Goal: Task Accomplishment & Management: Use online tool/utility

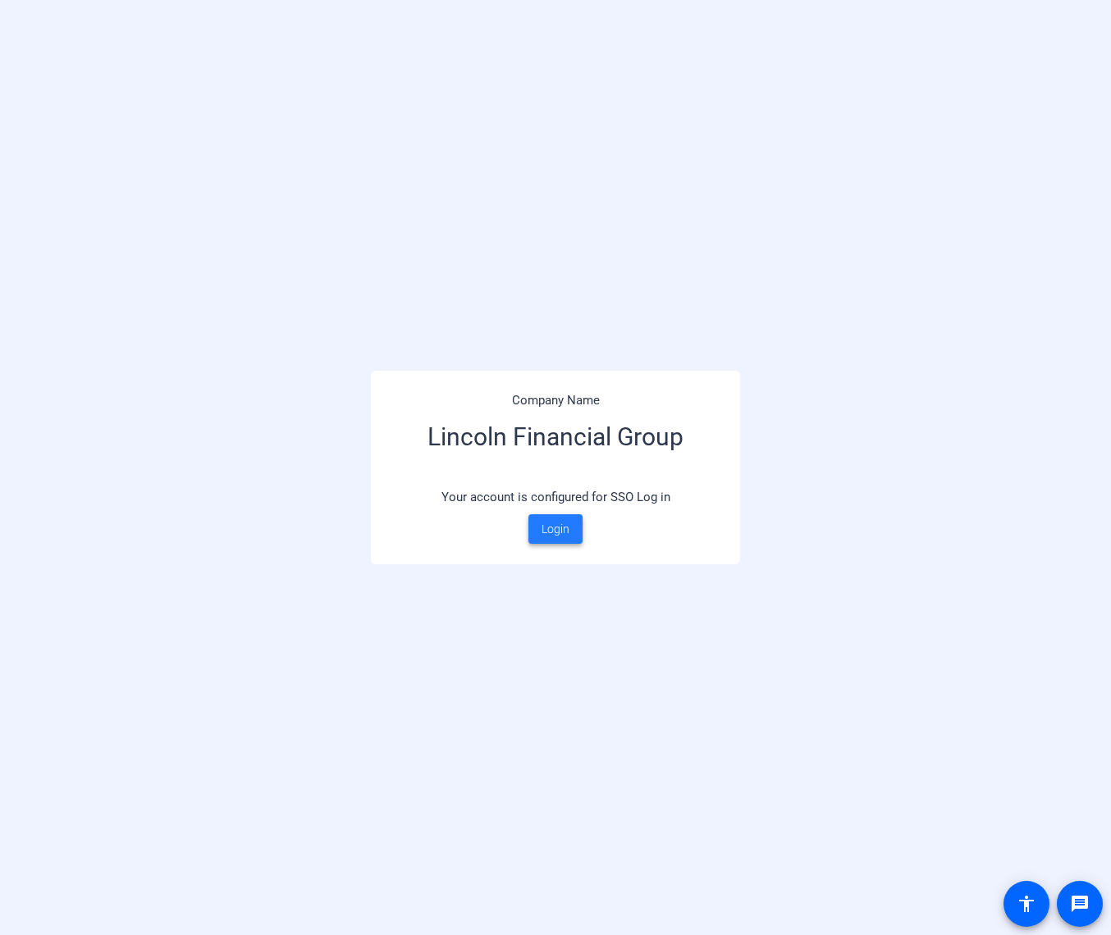
click at [554, 526] on span "Login" at bounding box center [555, 529] width 28 height 17
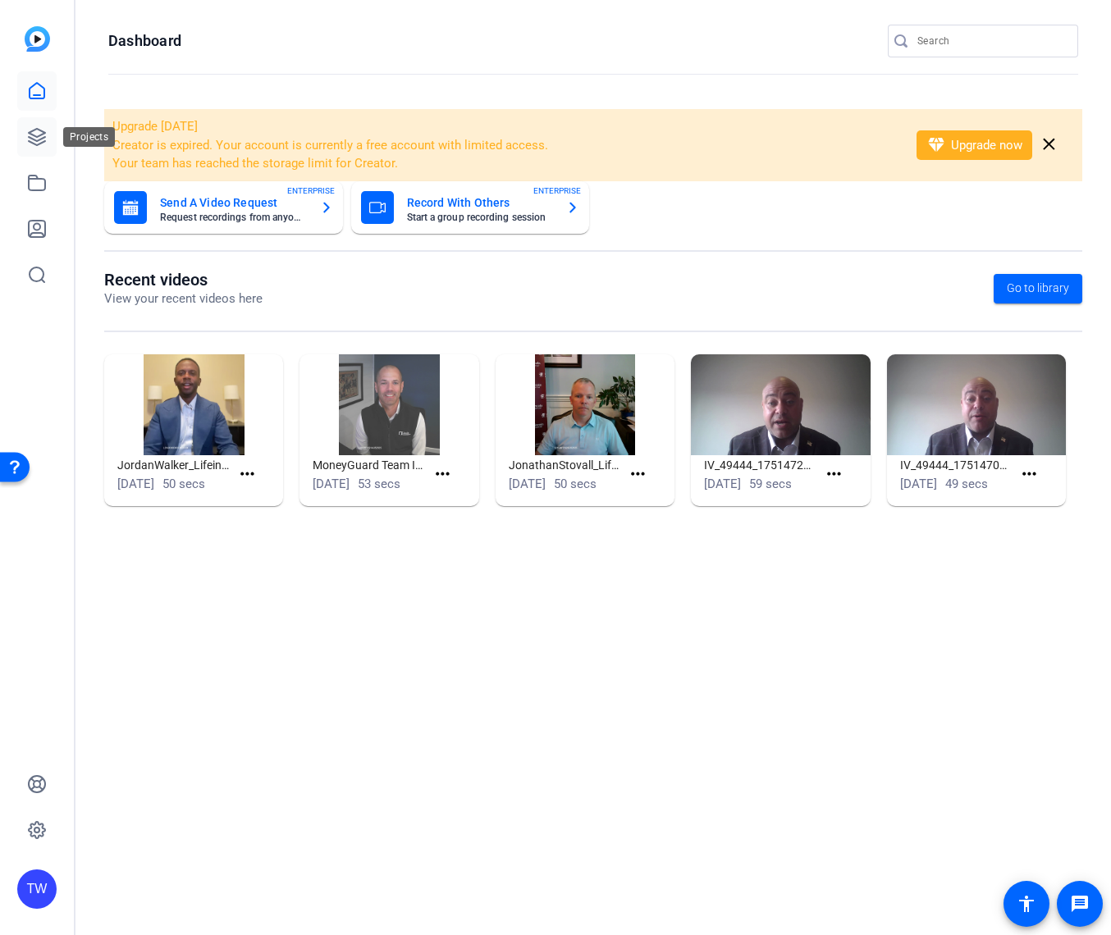
click at [39, 136] on icon at bounding box center [37, 137] width 16 height 16
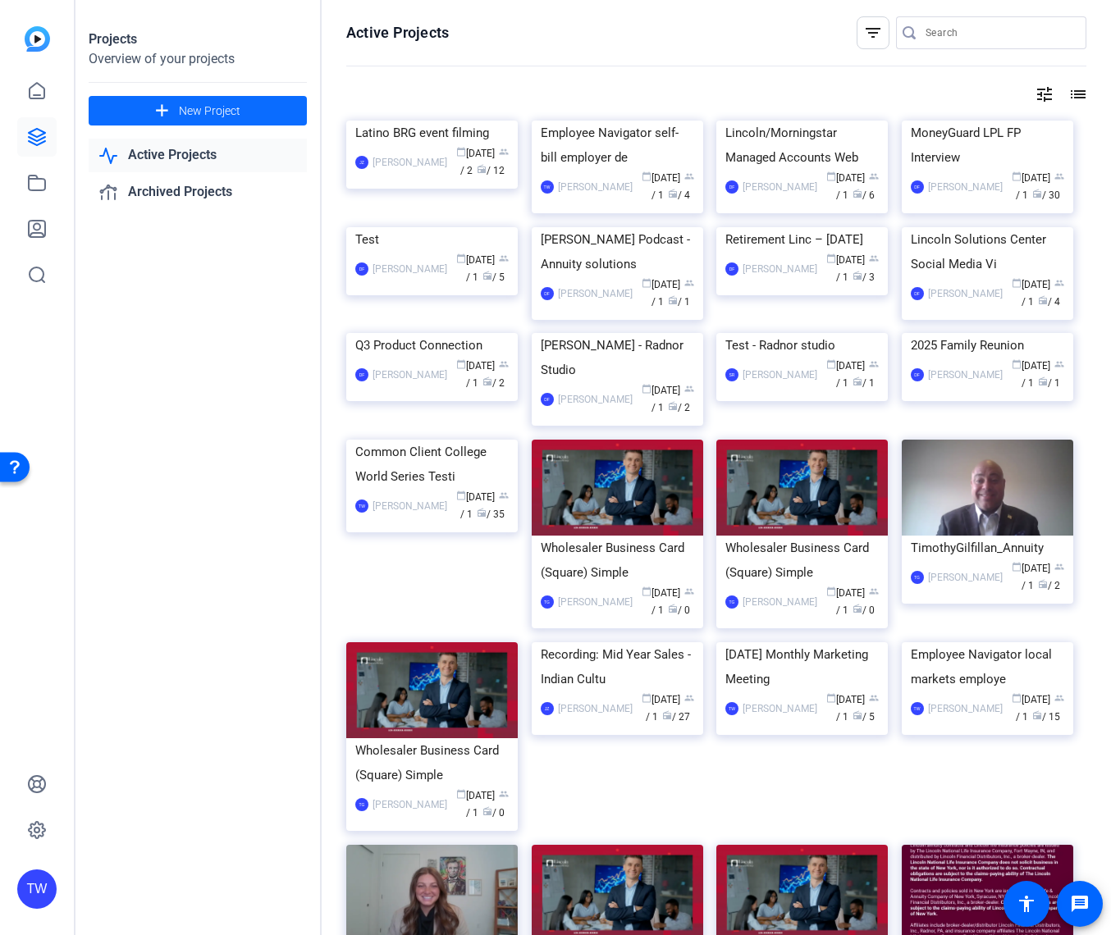
click at [218, 110] on span "New Project" at bounding box center [210, 111] width 62 height 17
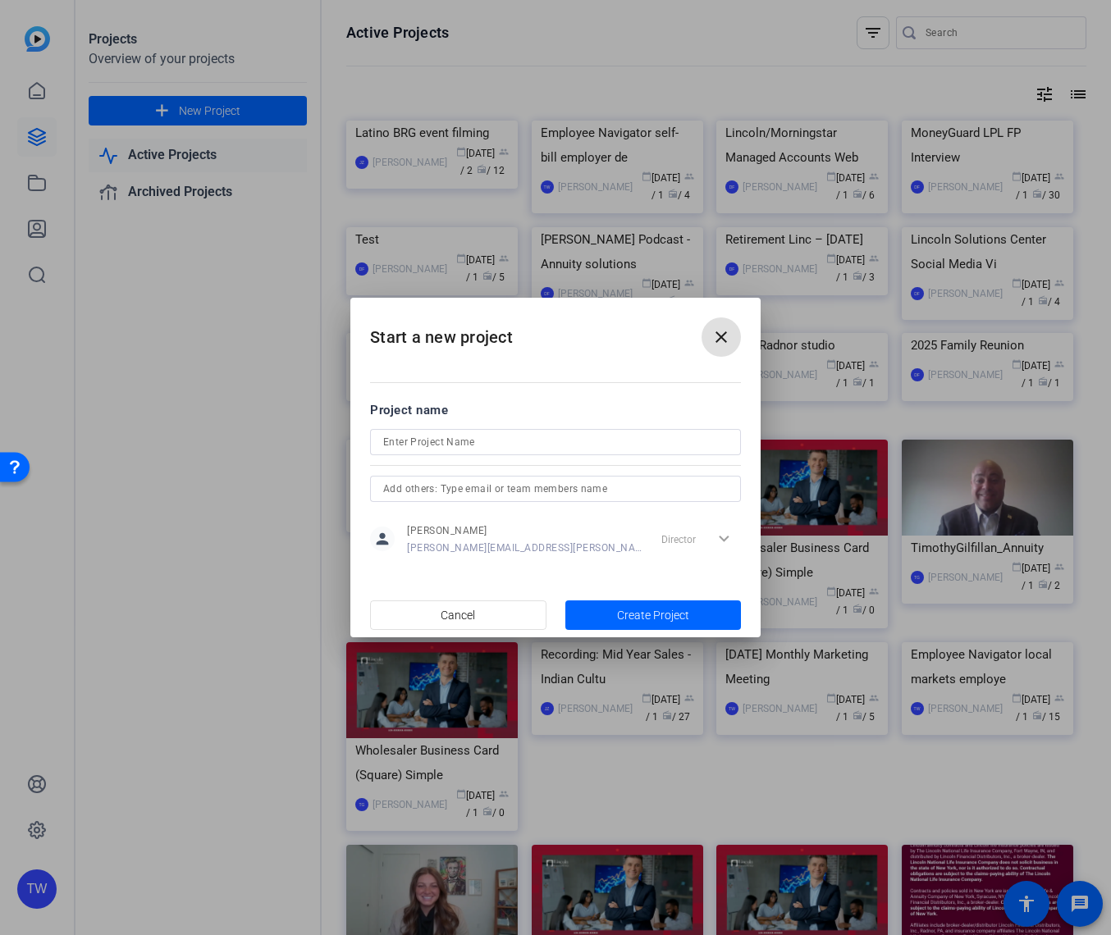
click at [549, 441] on input at bounding box center [555, 442] width 345 height 20
type input "ACM Meeting 2025"
click at [650, 610] on span "Create Project" at bounding box center [653, 615] width 72 height 17
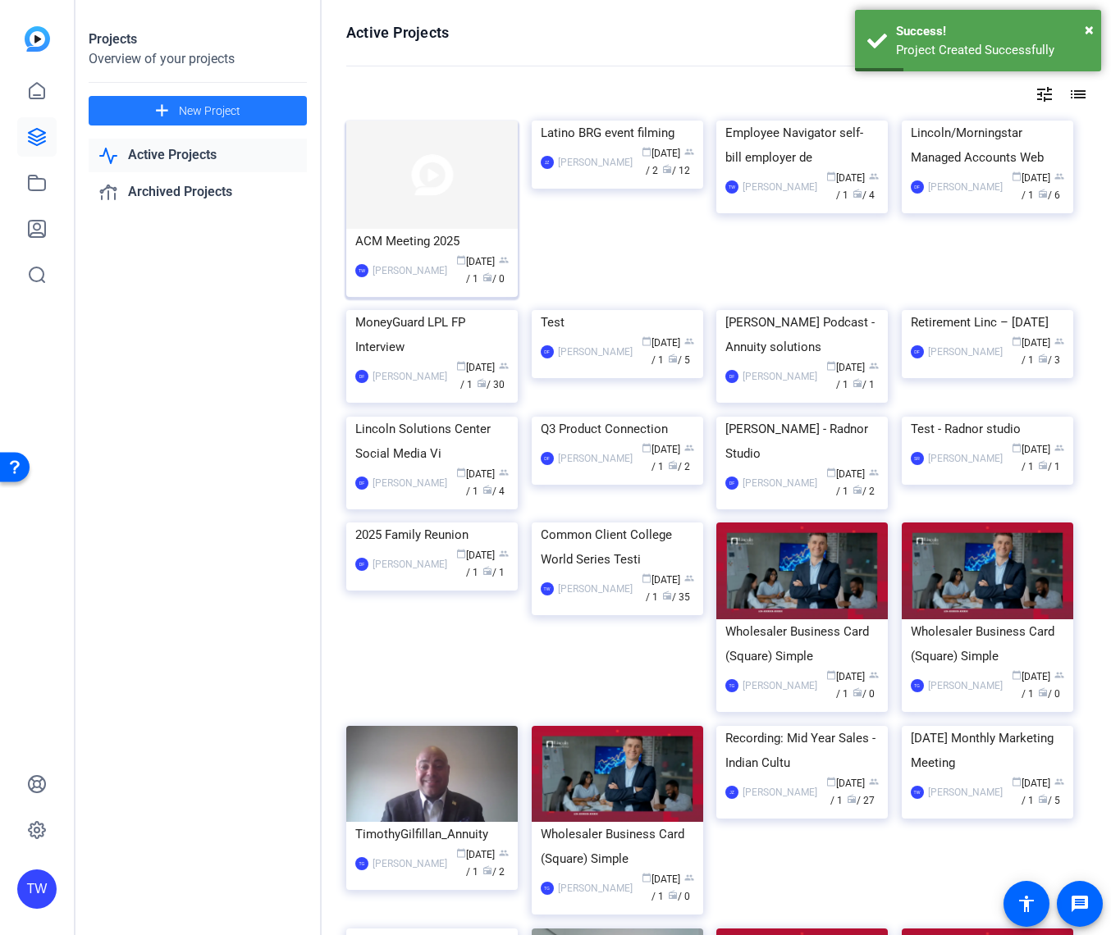
click at [488, 199] on img at bounding box center [431, 175] width 171 height 108
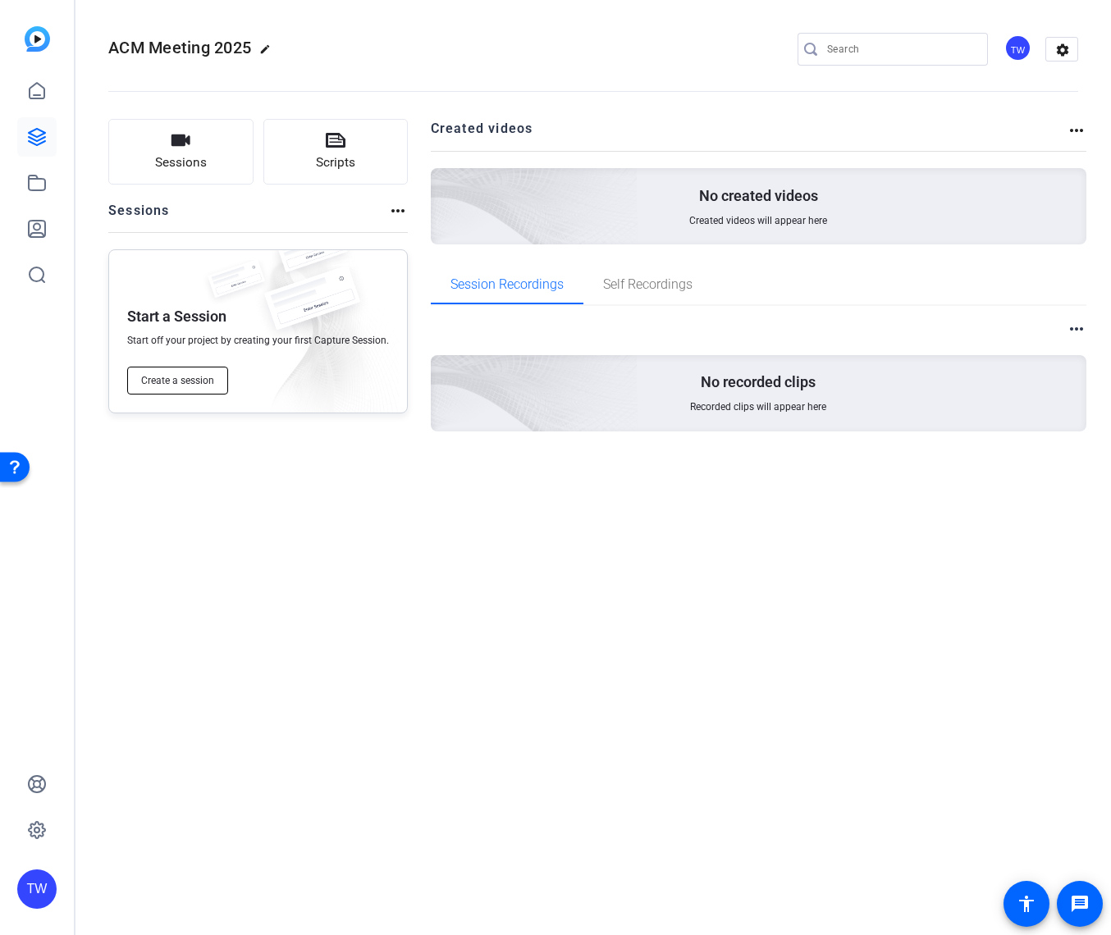
click at [179, 379] on span "Create a session" at bounding box center [177, 380] width 73 height 13
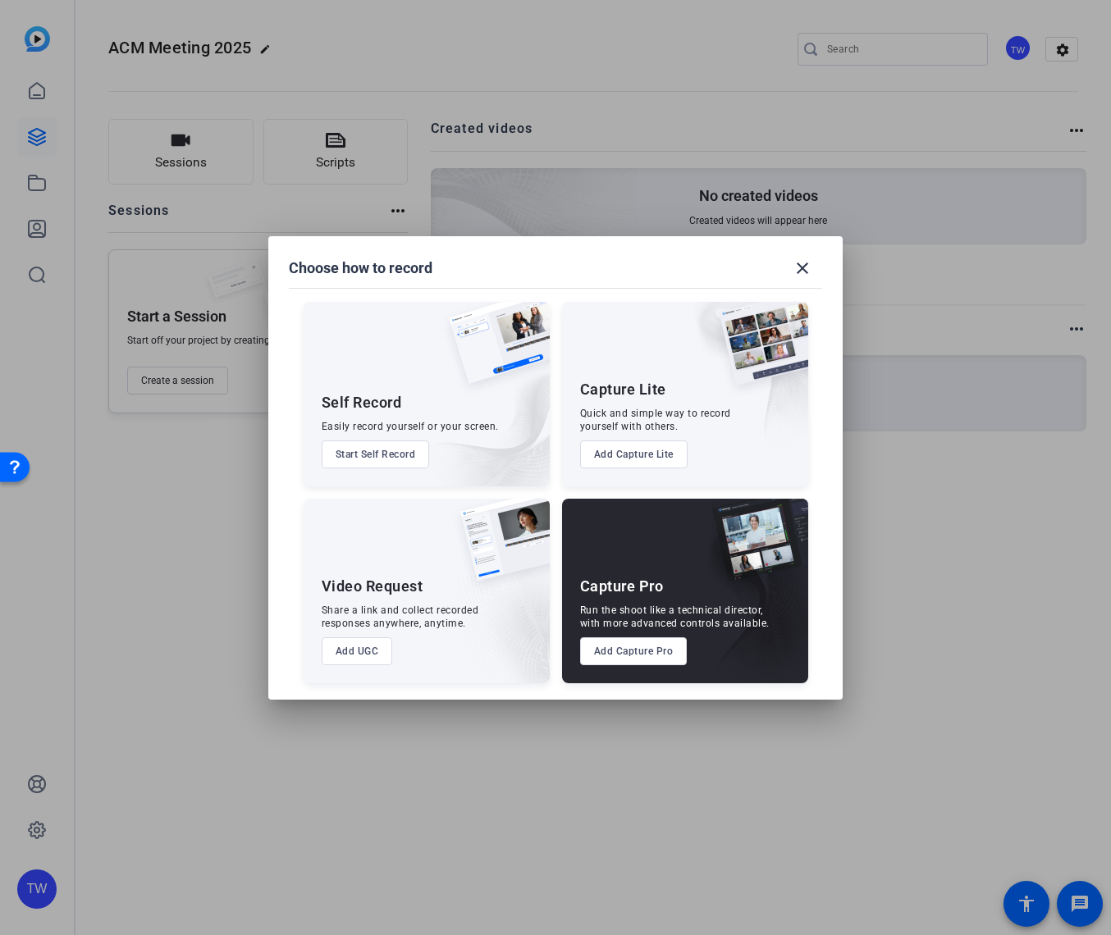
click at [623, 655] on button "Add Capture Pro" at bounding box center [633, 651] width 107 height 28
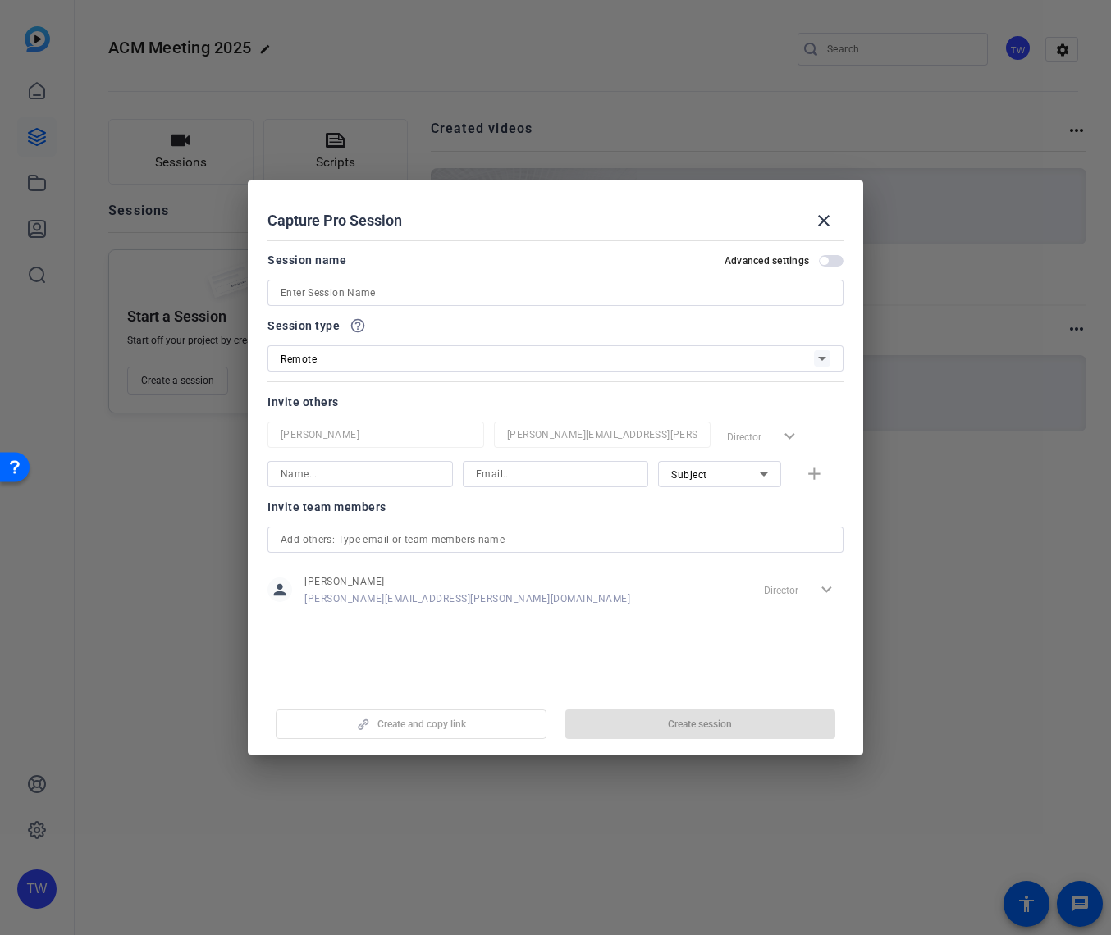
click at [392, 292] on input at bounding box center [556, 293] width 550 height 20
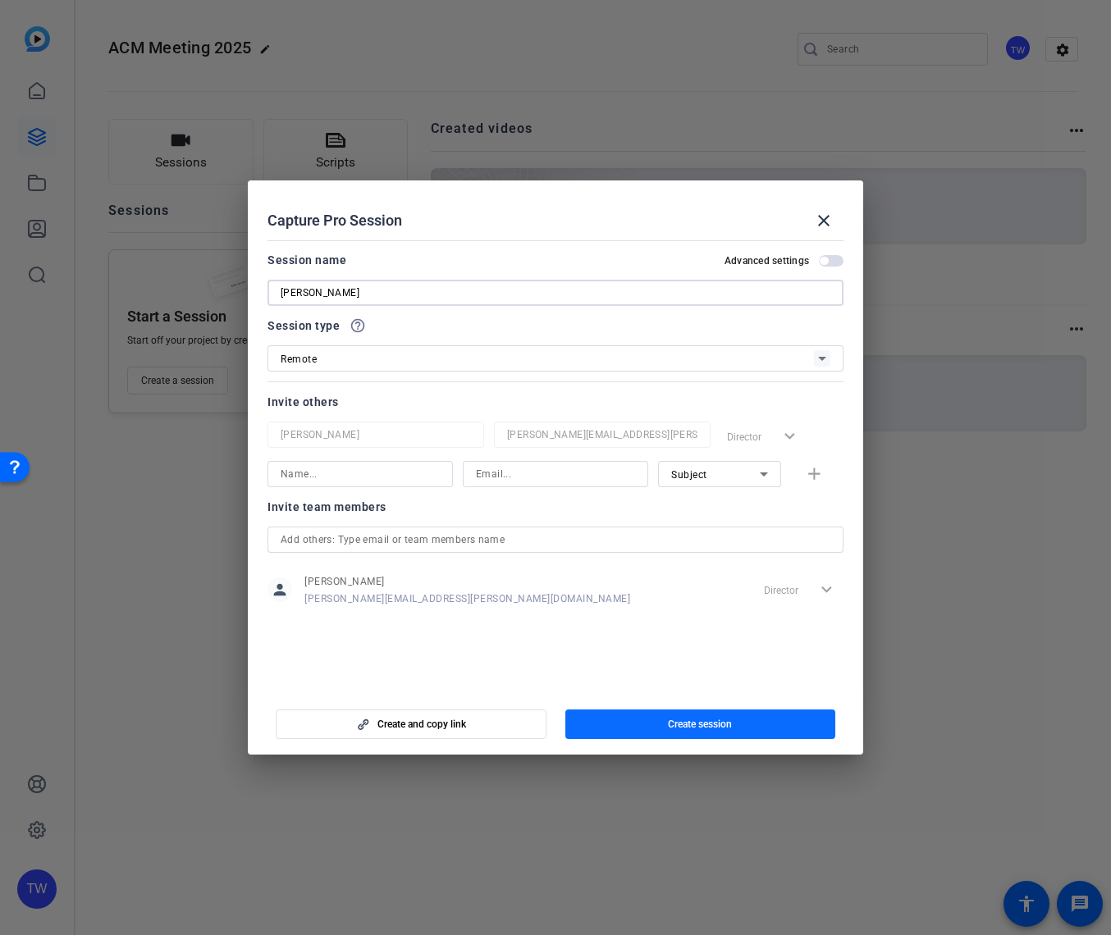
type input "[PERSON_NAME]"
click at [694, 717] on span "button" at bounding box center [700, 724] width 271 height 39
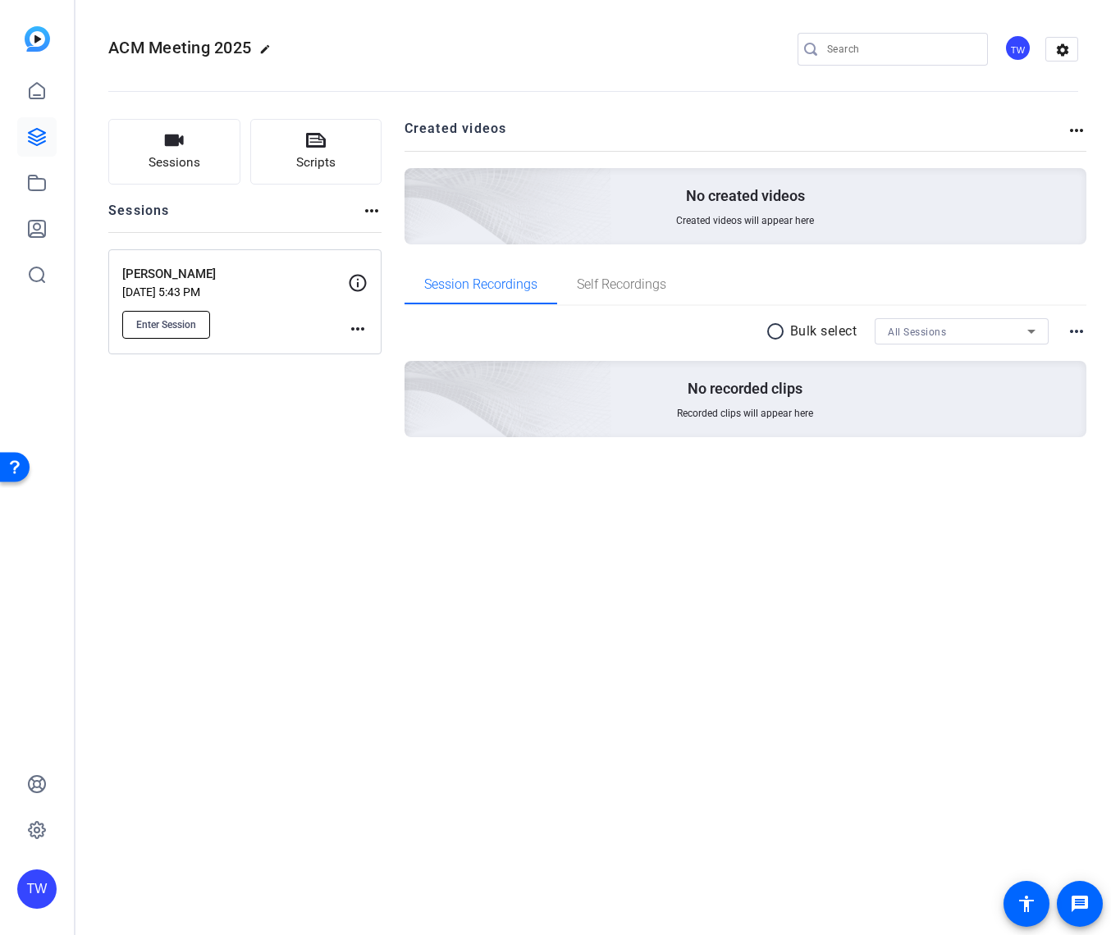
click at [163, 325] on span "Enter Session" at bounding box center [166, 324] width 60 height 13
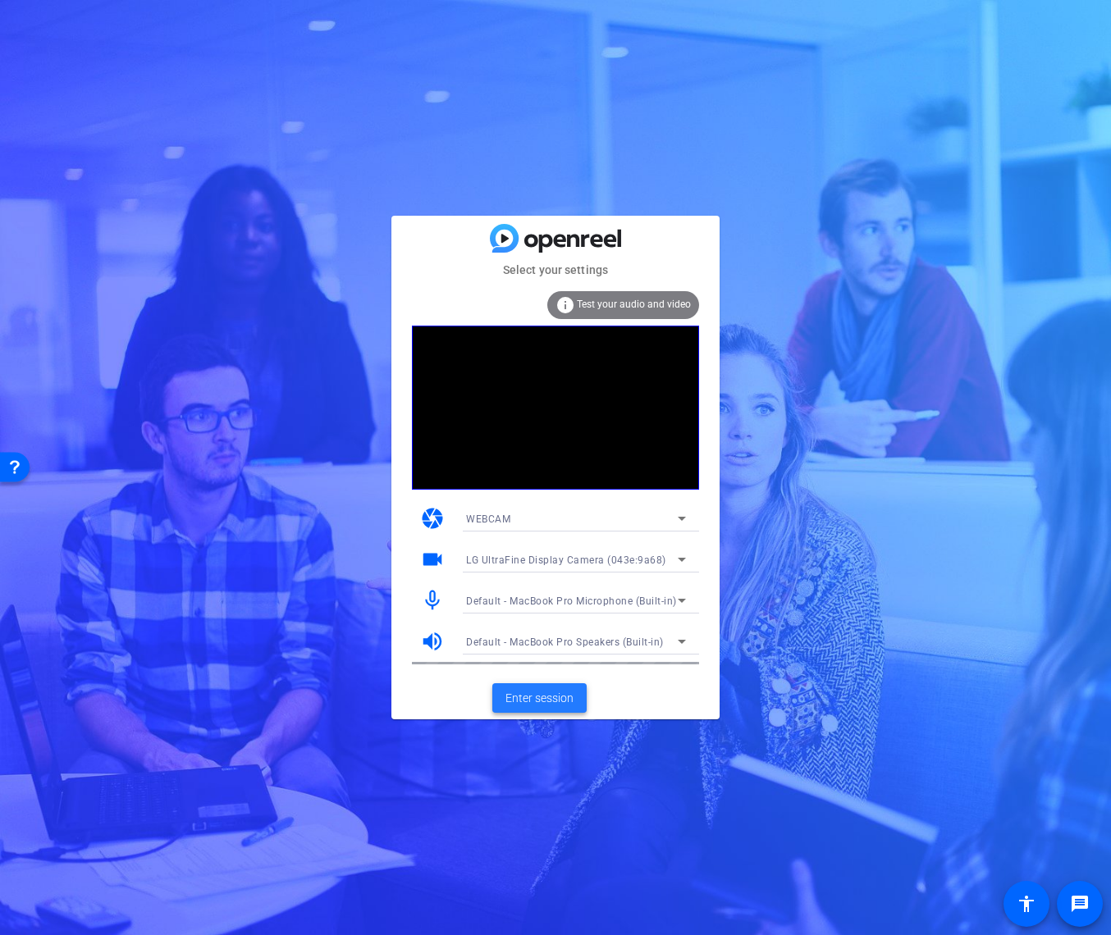
click at [542, 695] on span "Enter session" at bounding box center [539, 698] width 68 height 17
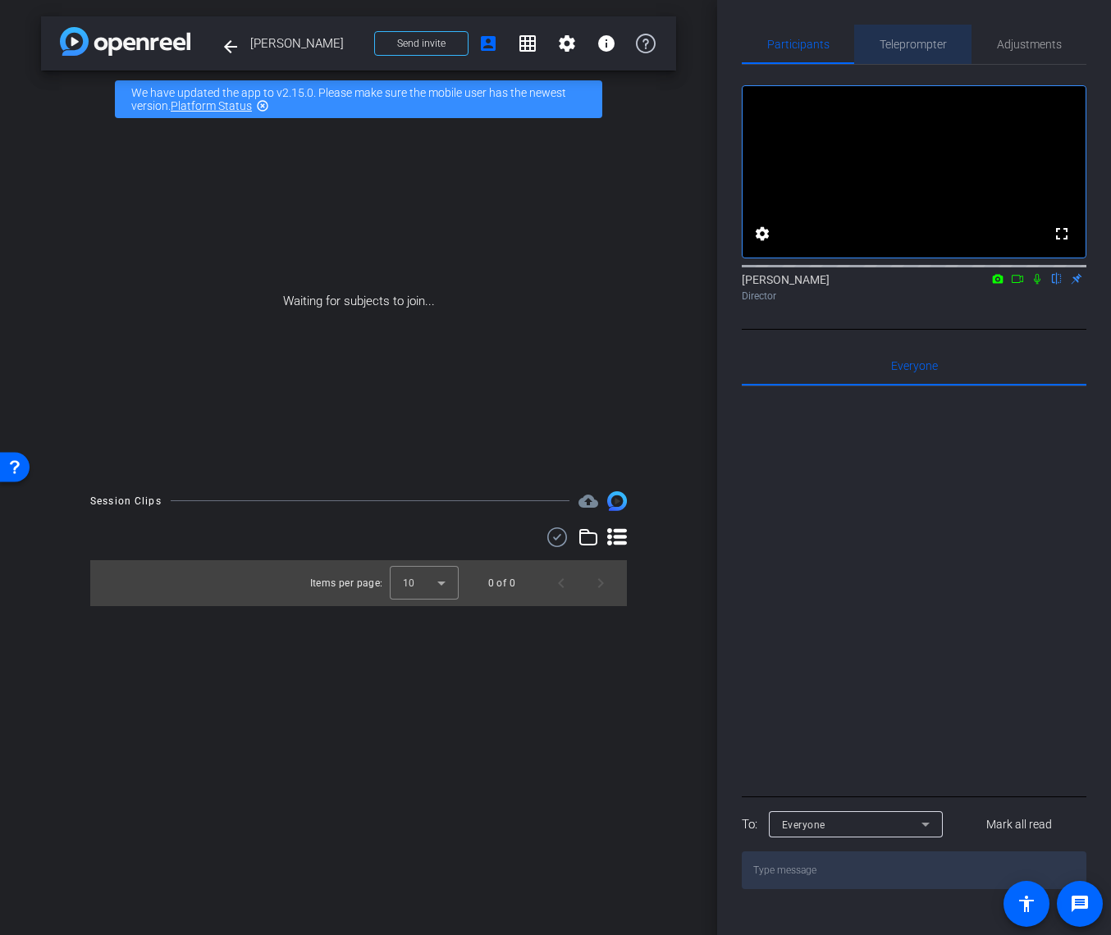
click at [907, 43] on span "Teleprompter" at bounding box center [912, 44] width 67 height 11
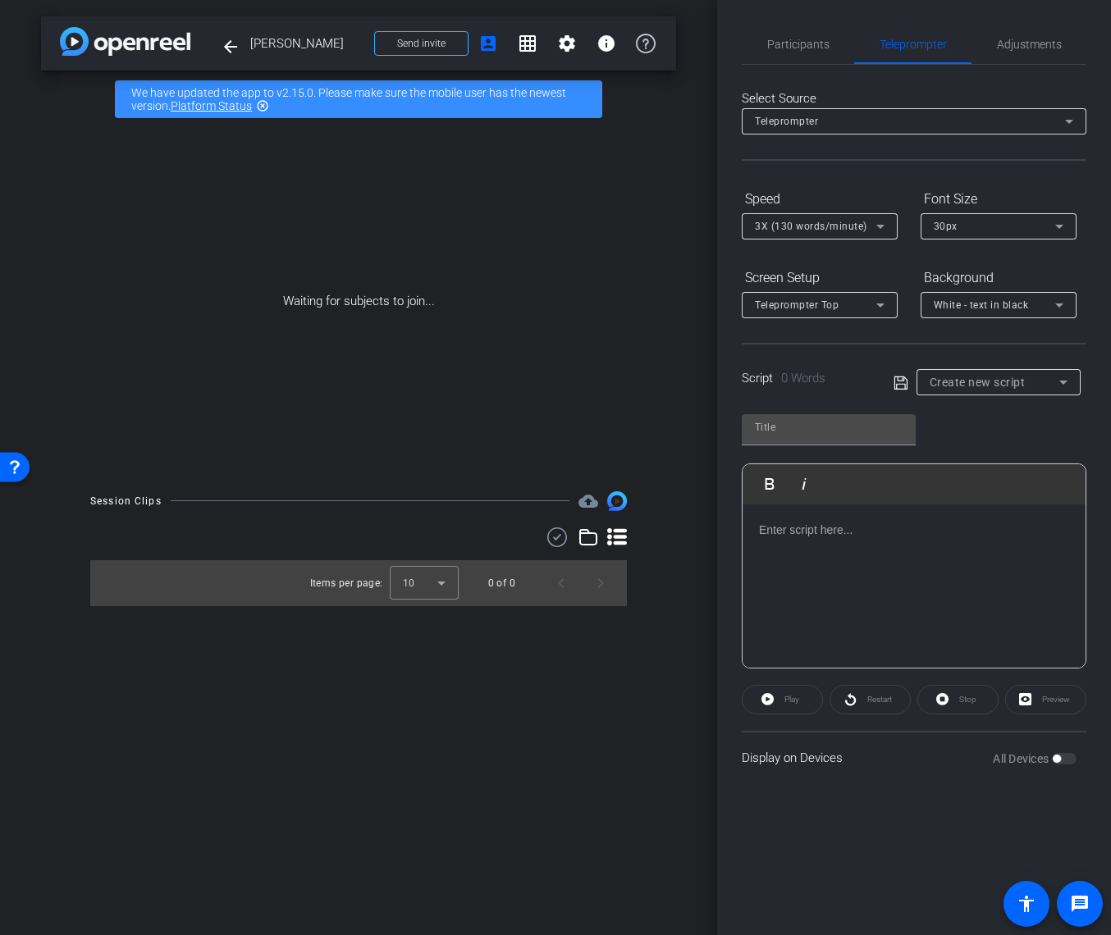
click at [811, 533] on p at bounding box center [914, 530] width 310 height 18
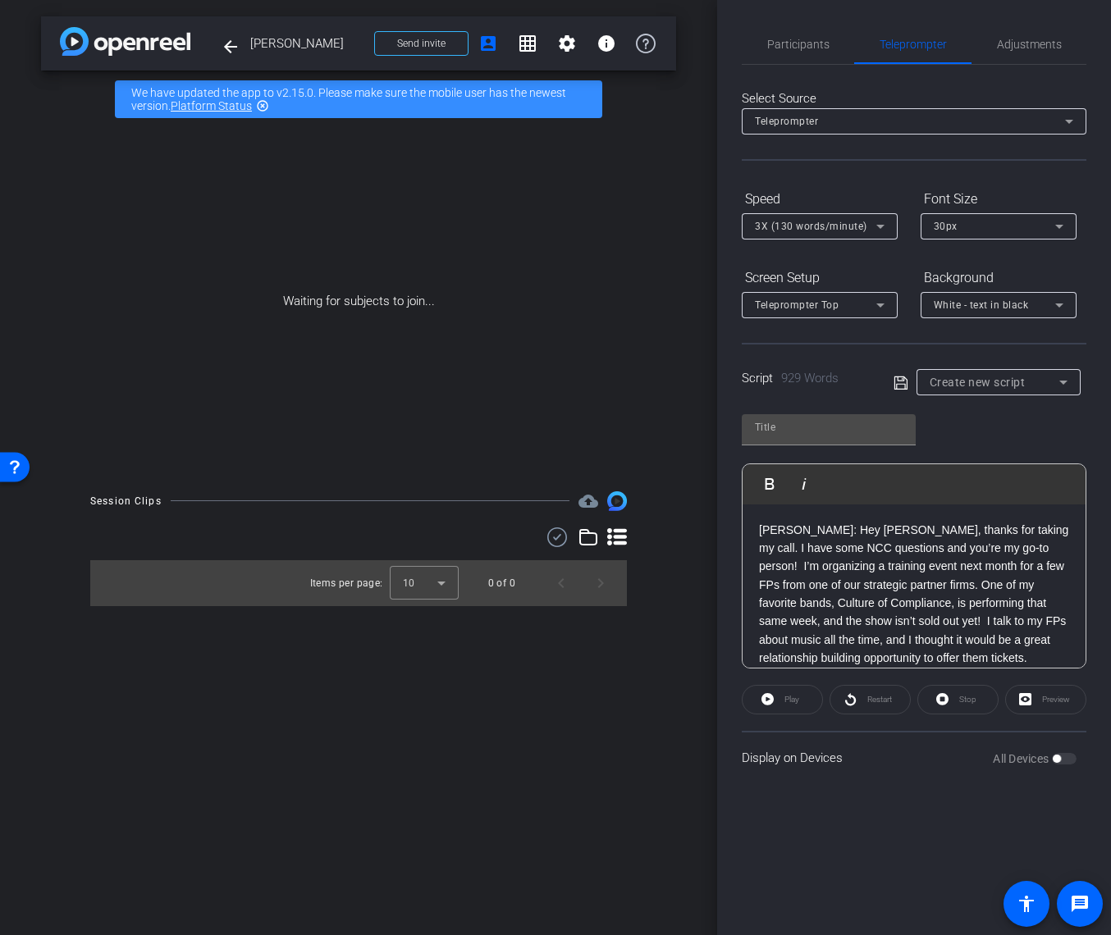
click at [830, 532] on p "[PERSON_NAME]: Hey [PERSON_NAME], thanks for taking my call. I have some NCC qu…" at bounding box center [914, 594] width 310 height 147
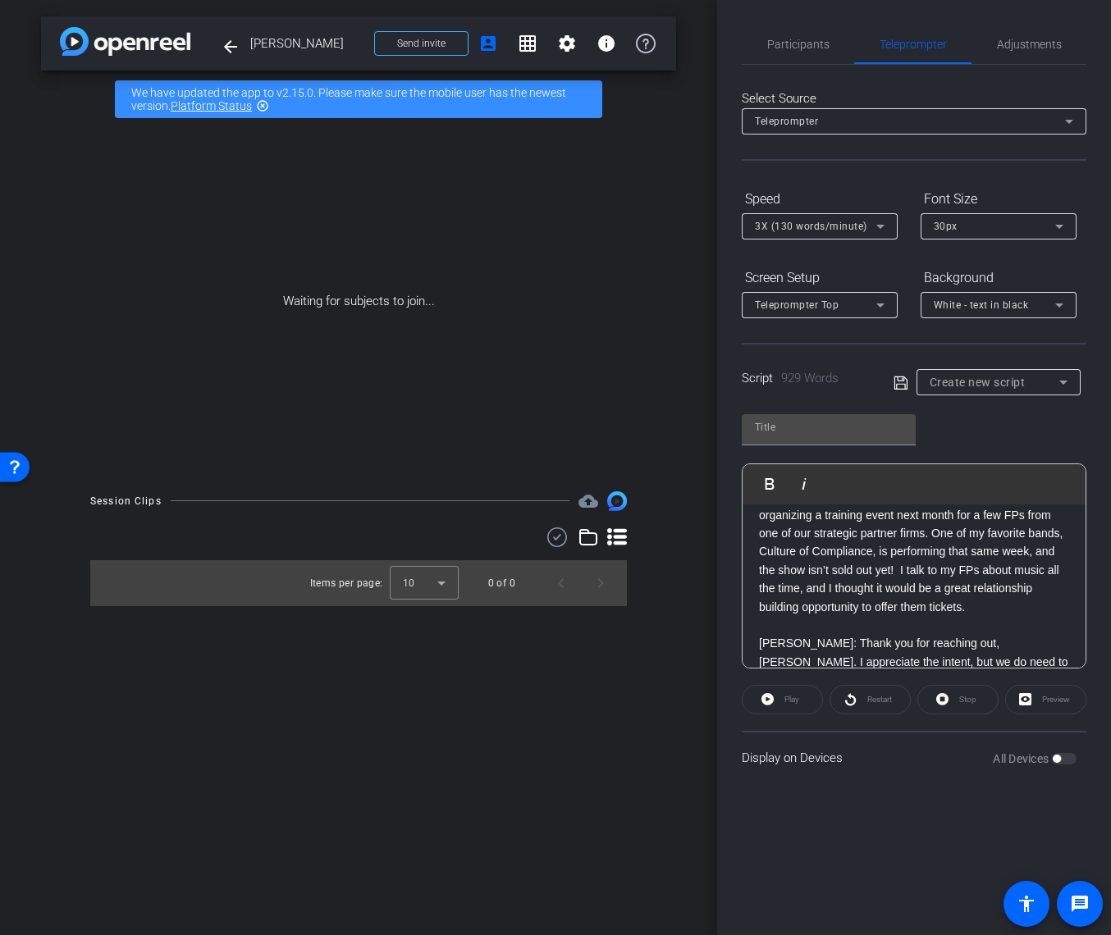
scroll to position [77, 0]
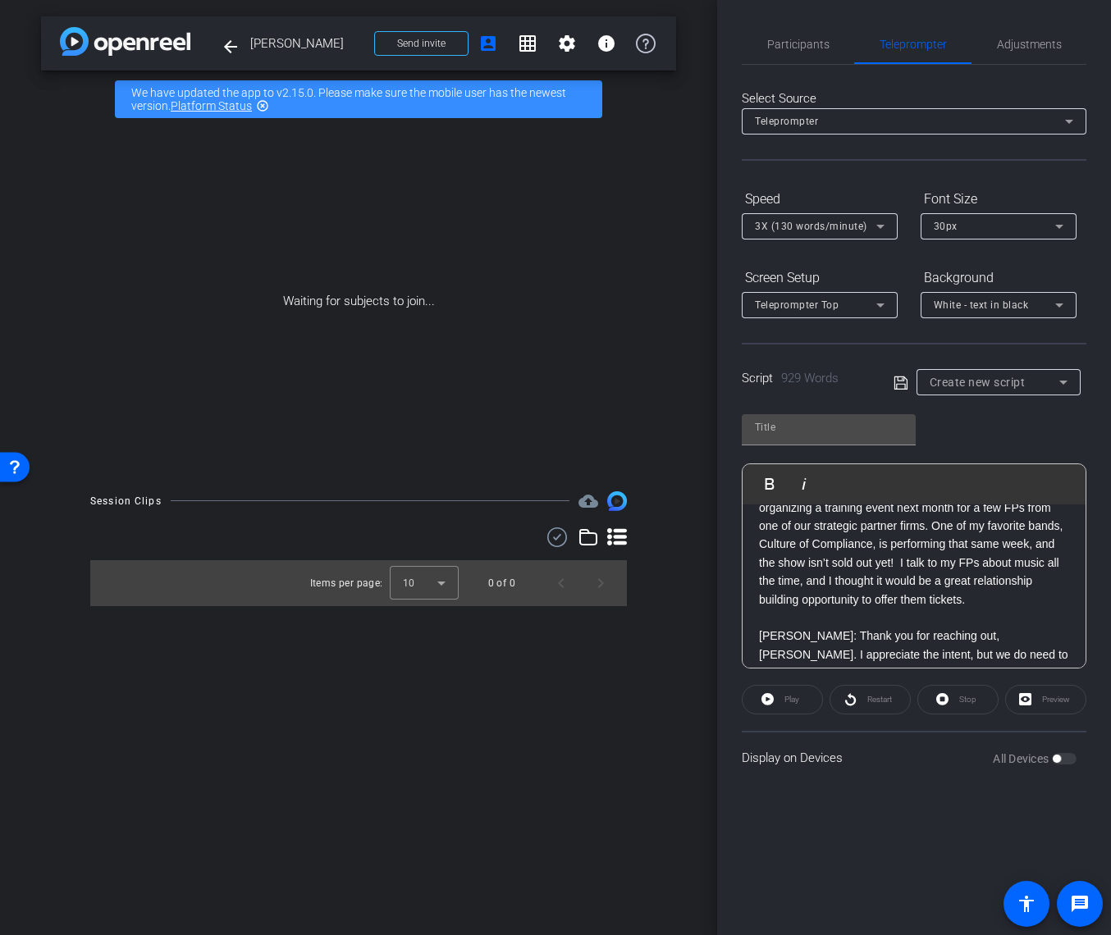
click at [807, 636] on p "[PERSON_NAME]: Thank you for reaching out, [PERSON_NAME]. I appreciate the inte…" at bounding box center [914, 719] width 310 height 184
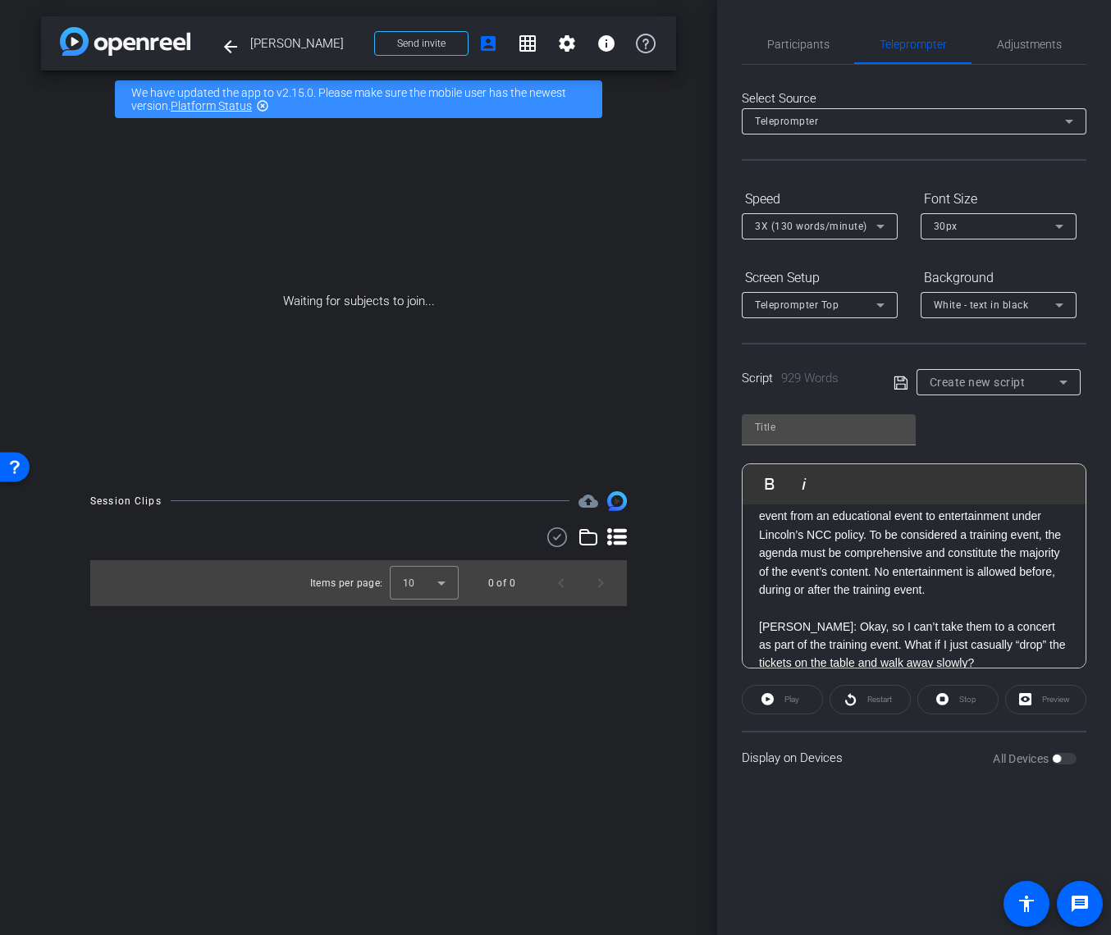
scroll to position [303, 0]
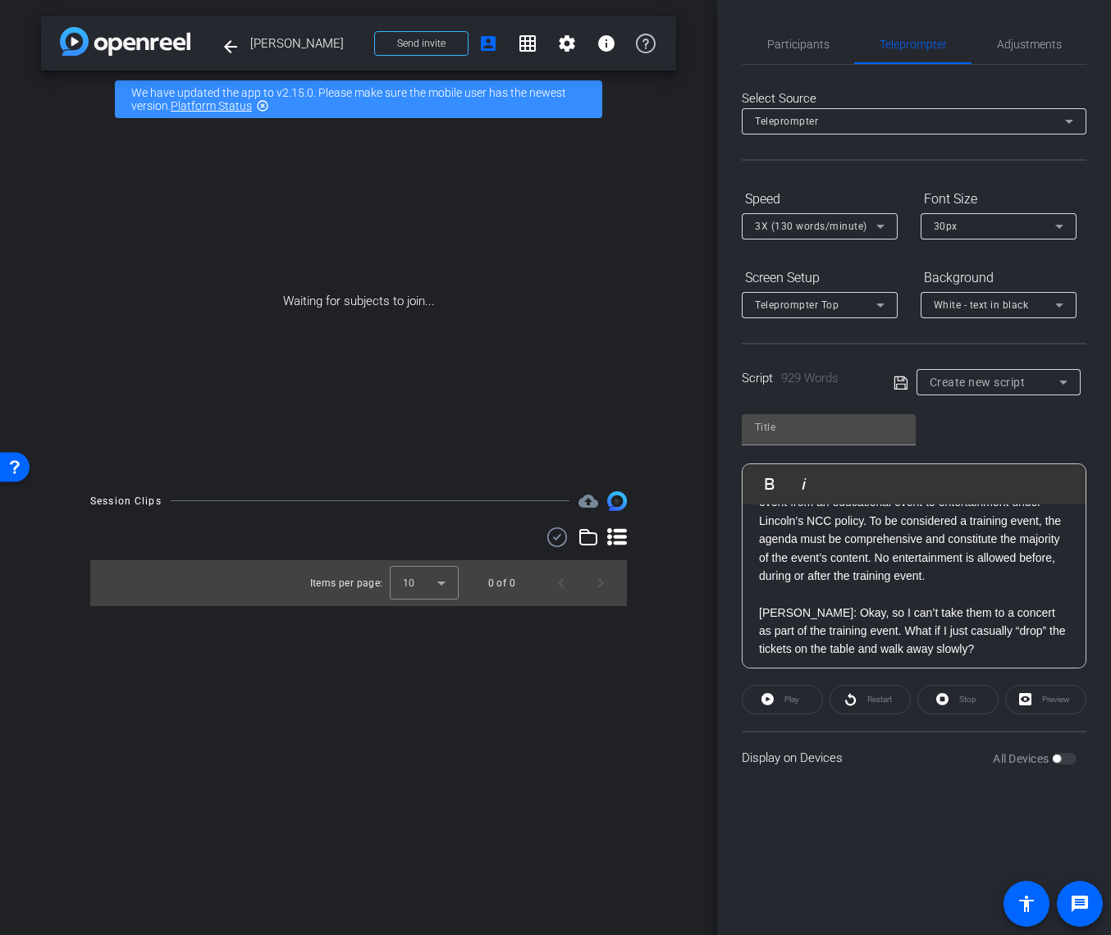
click at [829, 610] on p "[PERSON_NAME]: Okay, so I can’t take them to a concert as part of the training …" at bounding box center [914, 631] width 310 height 55
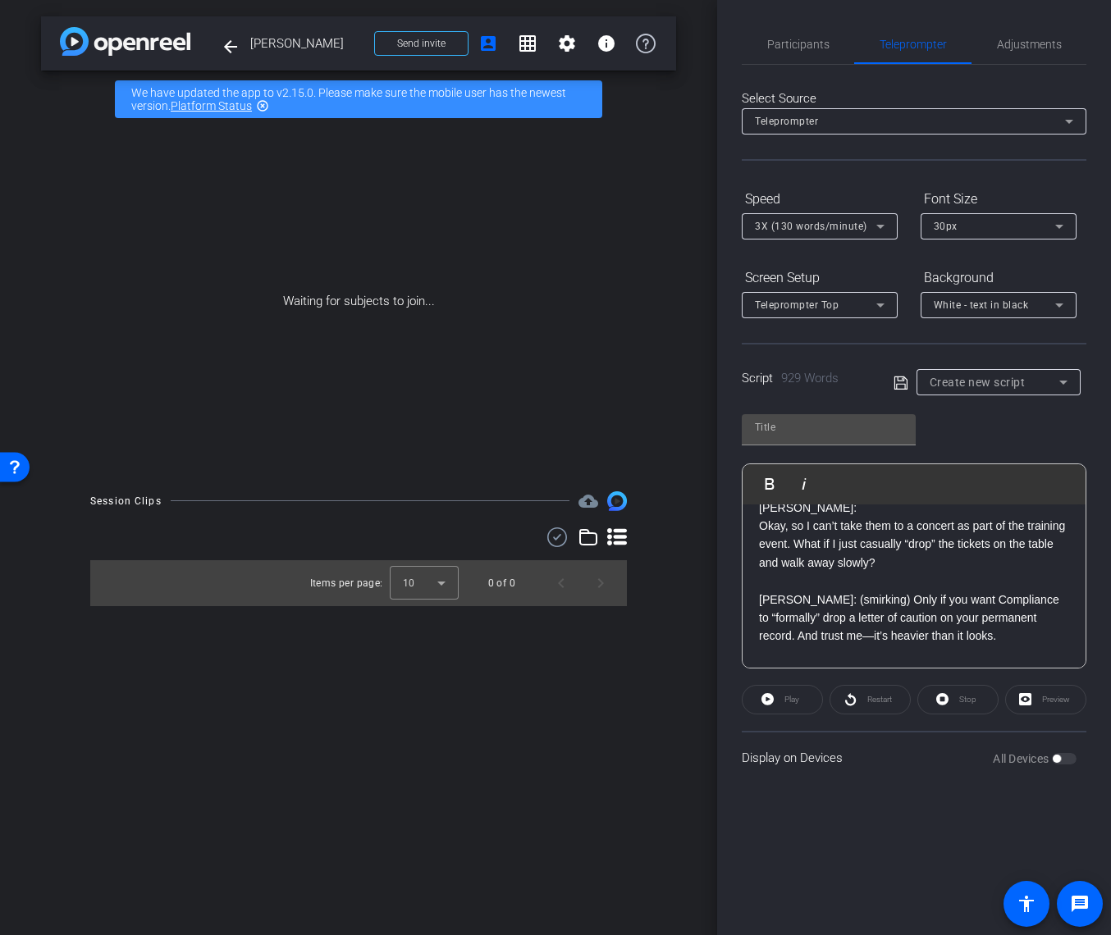
scroll to position [414, 0]
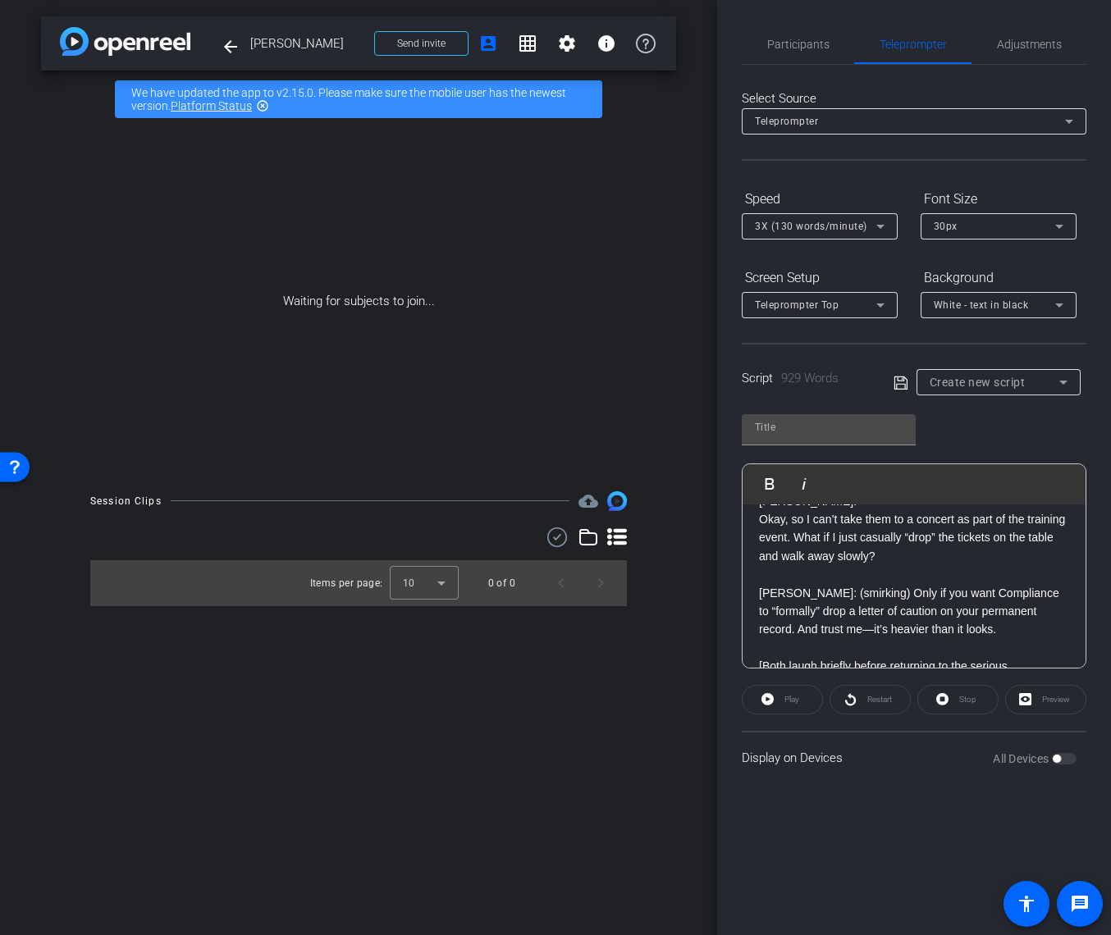
click at [861, 594] on p "[PERSON_NAME]: (smirking) Only if you want Compliance to “formally” drop a lett…" at bounding box center [914, 611] width 310 height 55
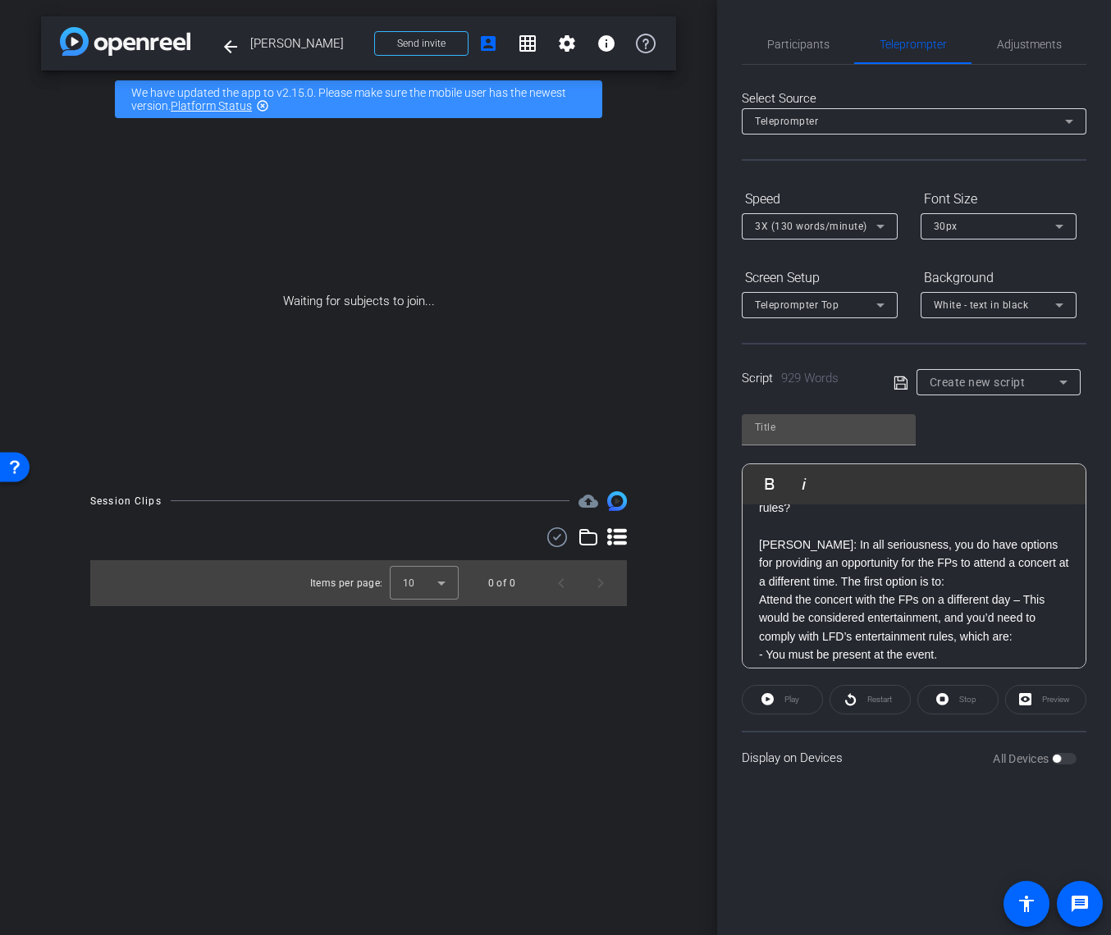
scroll to position [703, 0]
click at [808, 545] on p "[PERSON_NAME]: In all seriousness, you do have options for providing an opportu…" at bounding box center [914, 561] width 310 height 55
click at [807, 544] on p "[PERSON_NAME]: In all seriousness, you do have options for providing an opportu…" at bounding box center [914, 561] width 310 height 55
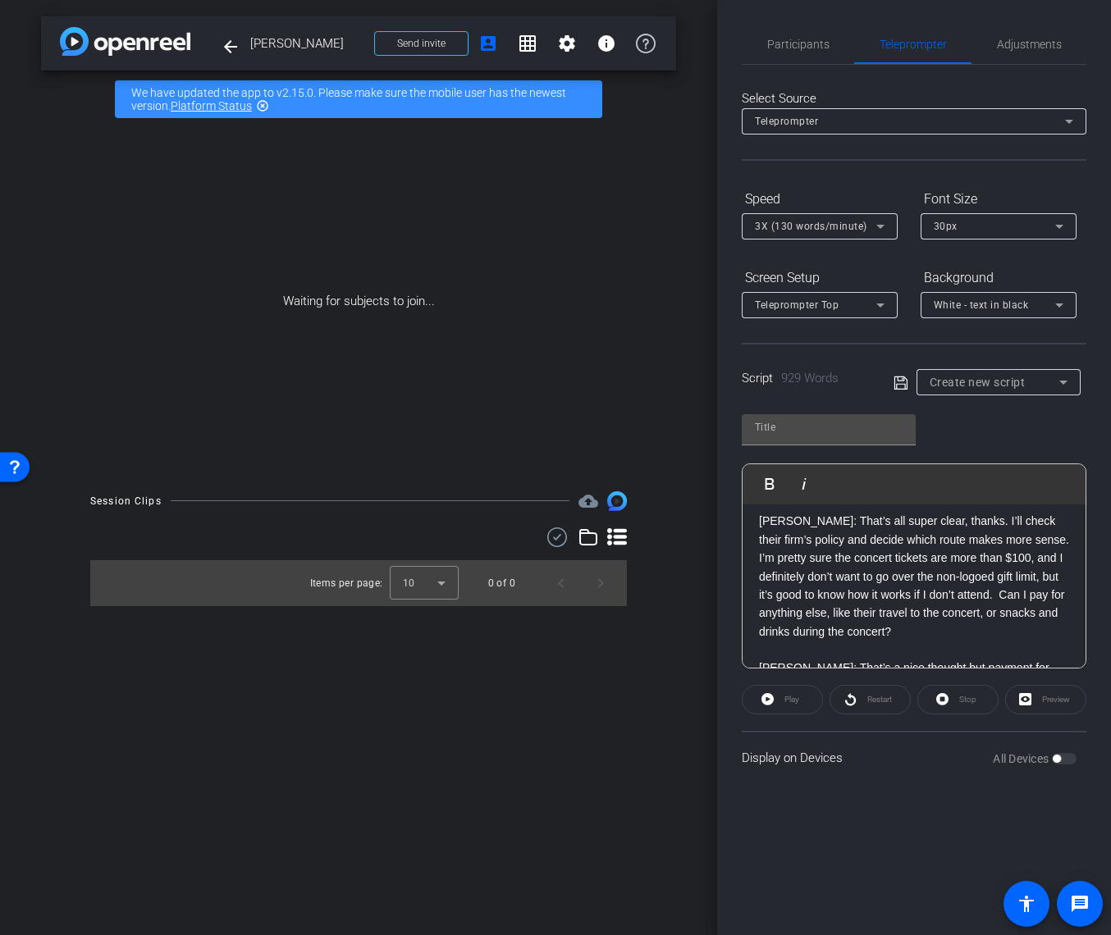
scroll to position [1461, 0]
click at [832, 522] on p "[PERSON_NAME]: That’s all super clear, thanks. I’ll check their firm’s policy a…" at bounding box center [914, 574] width 310 height 129
click at [831, 523] on p "[PERSON_NAME]: That’s all super clear, thanks. I’ll check their firm’s policy a…" at bounding box center [914, 574] width 310 height 129
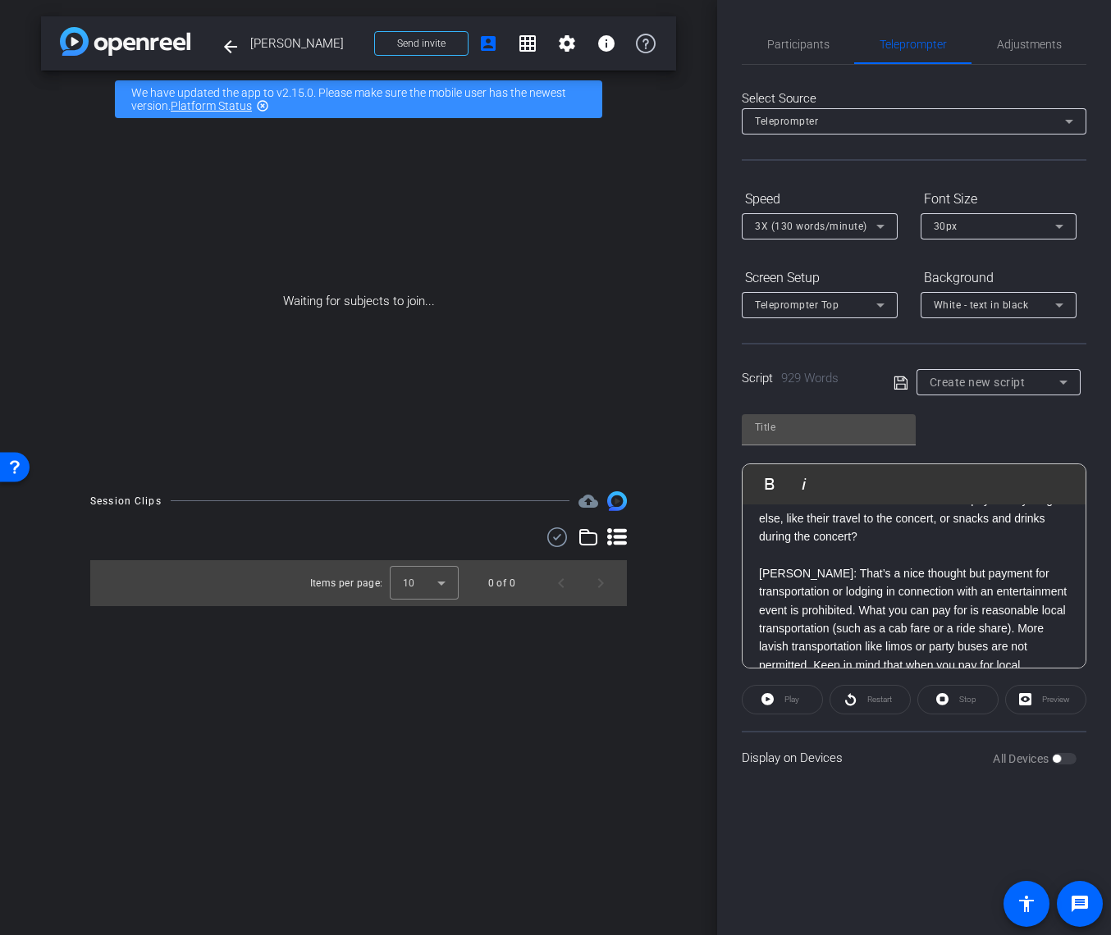
scroll to position [1577, 0]
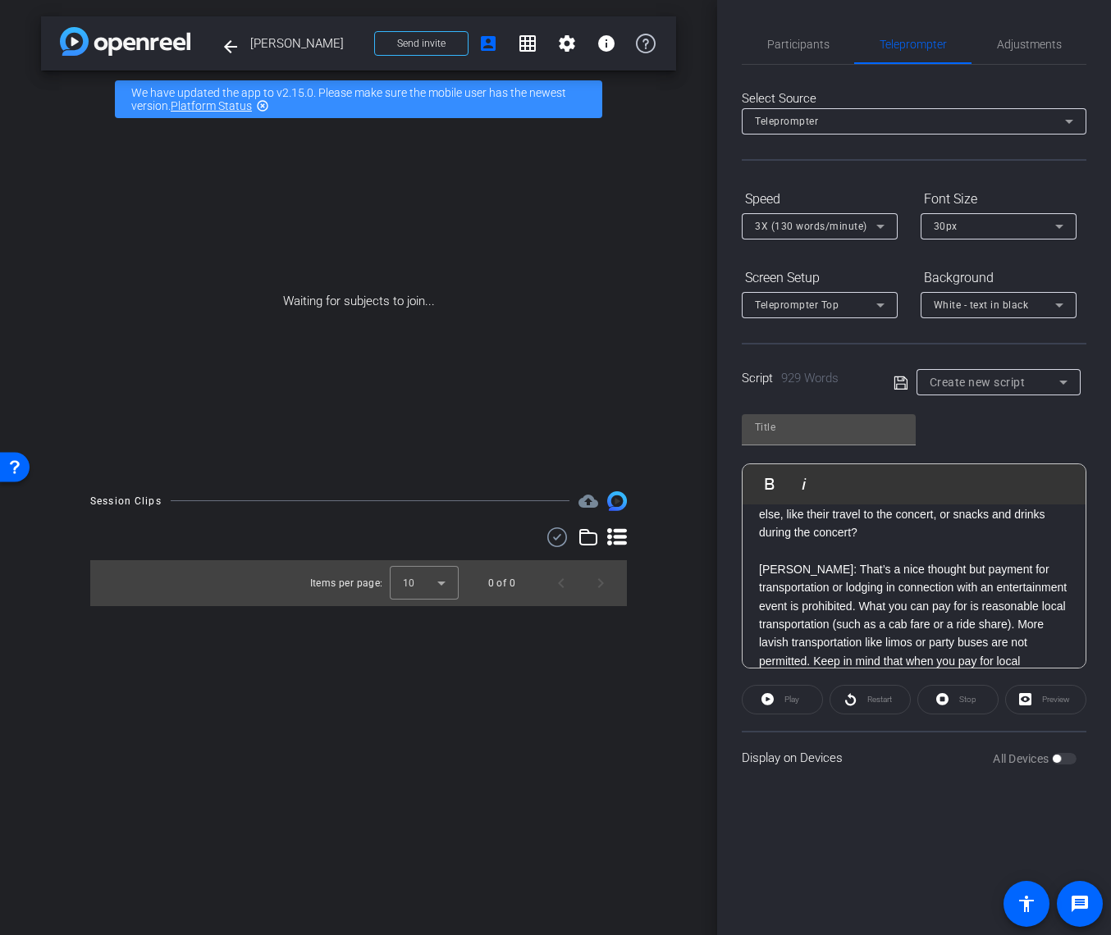
click at [806, 568] on p "[PERSON_NAME]: That’s a nice thought but payment for transportation or lodging …" at bounding box center [914, 643] width 310 height 166
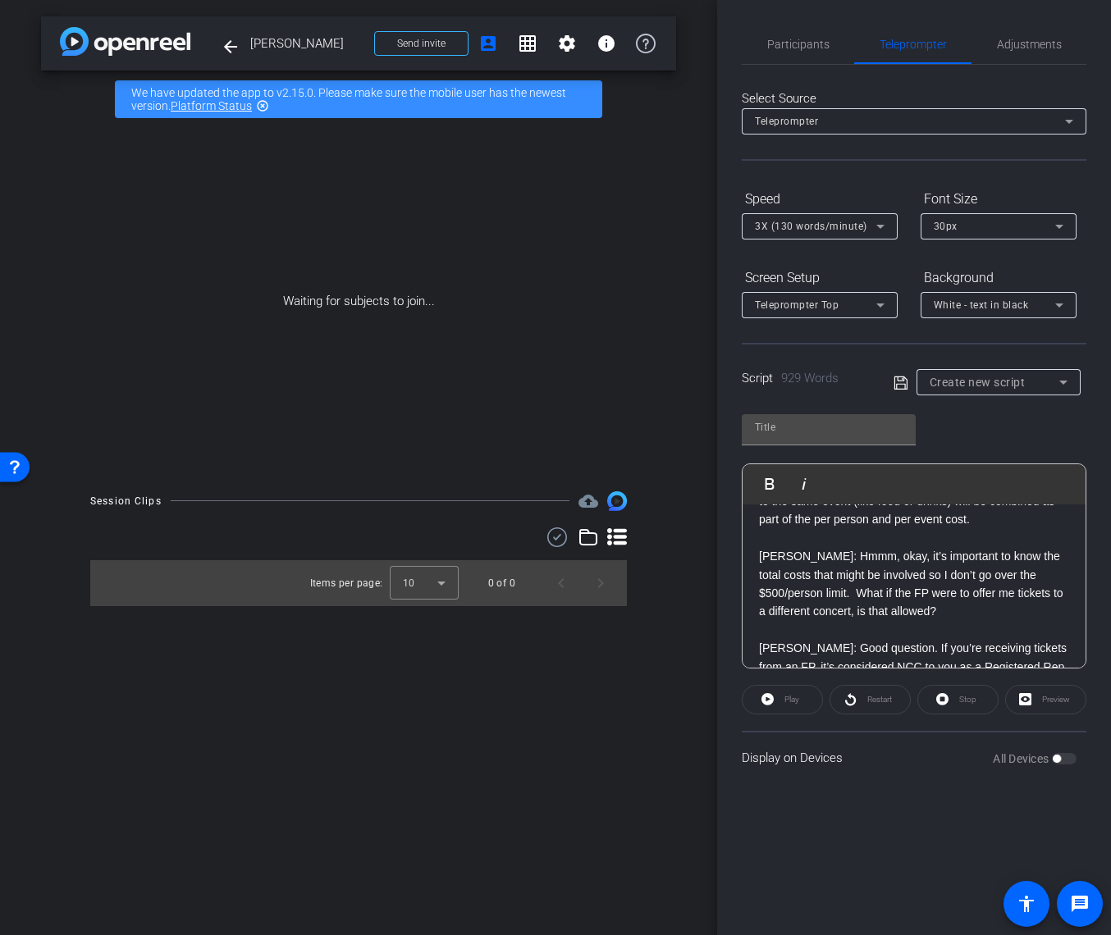
scroll to position [1808, 0]
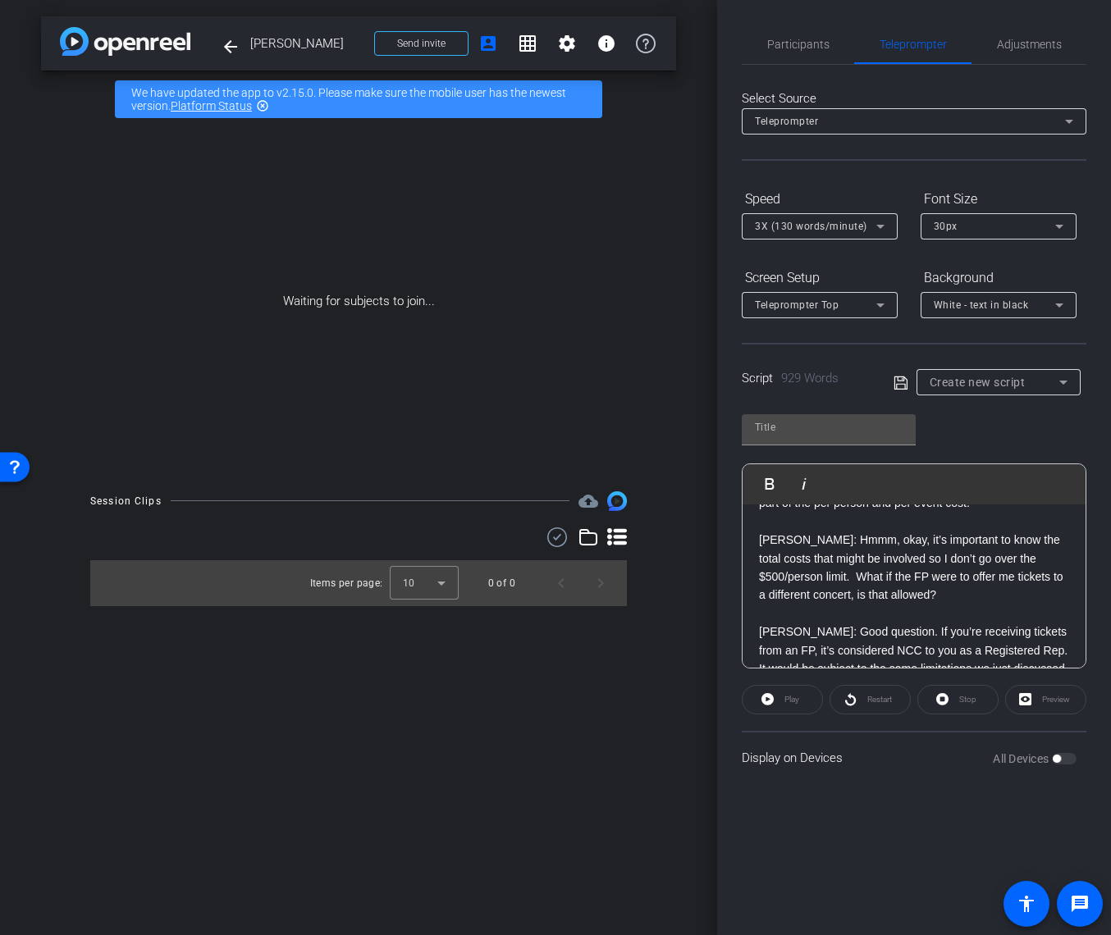
click at [830, 545] on p "[PERSON_NAME]: Hmmm, okay, it’s important to know the total costs that might be…" at bounding box center [914, 568] width 310 height 74
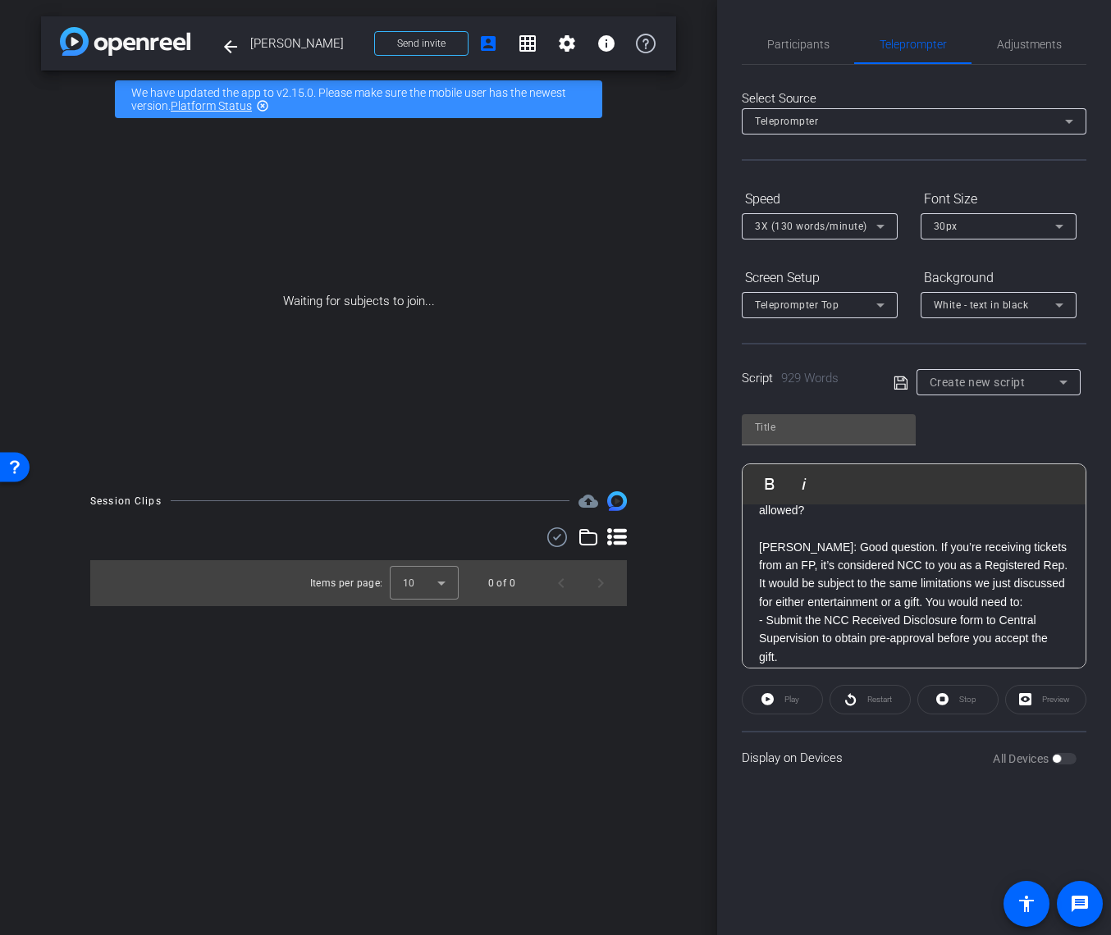
scroll to position [1920, 0]
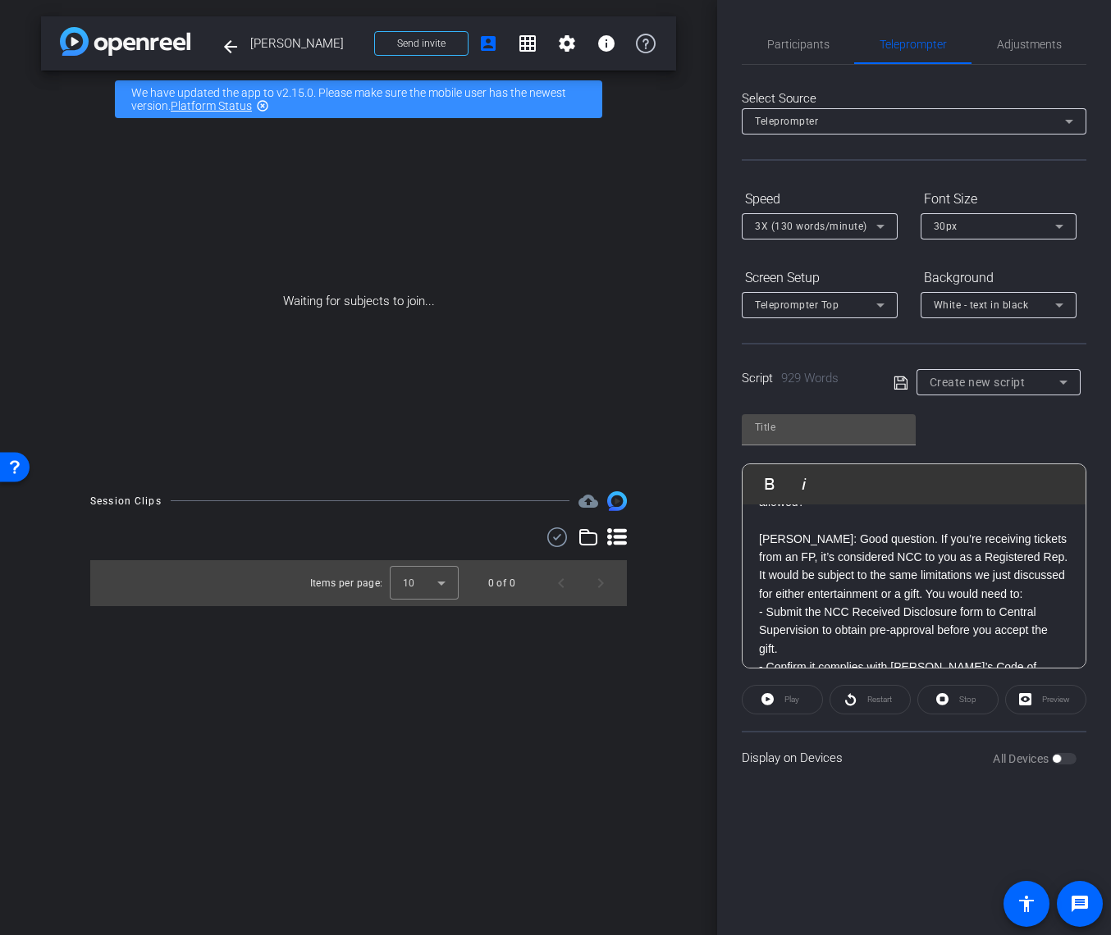
click at [807, 542] on p "[PERSON_NAME]: Good question. If you’re receiving tickets from an FP, it’s cons…" at bounding box center [914, 567] width 310 height 74
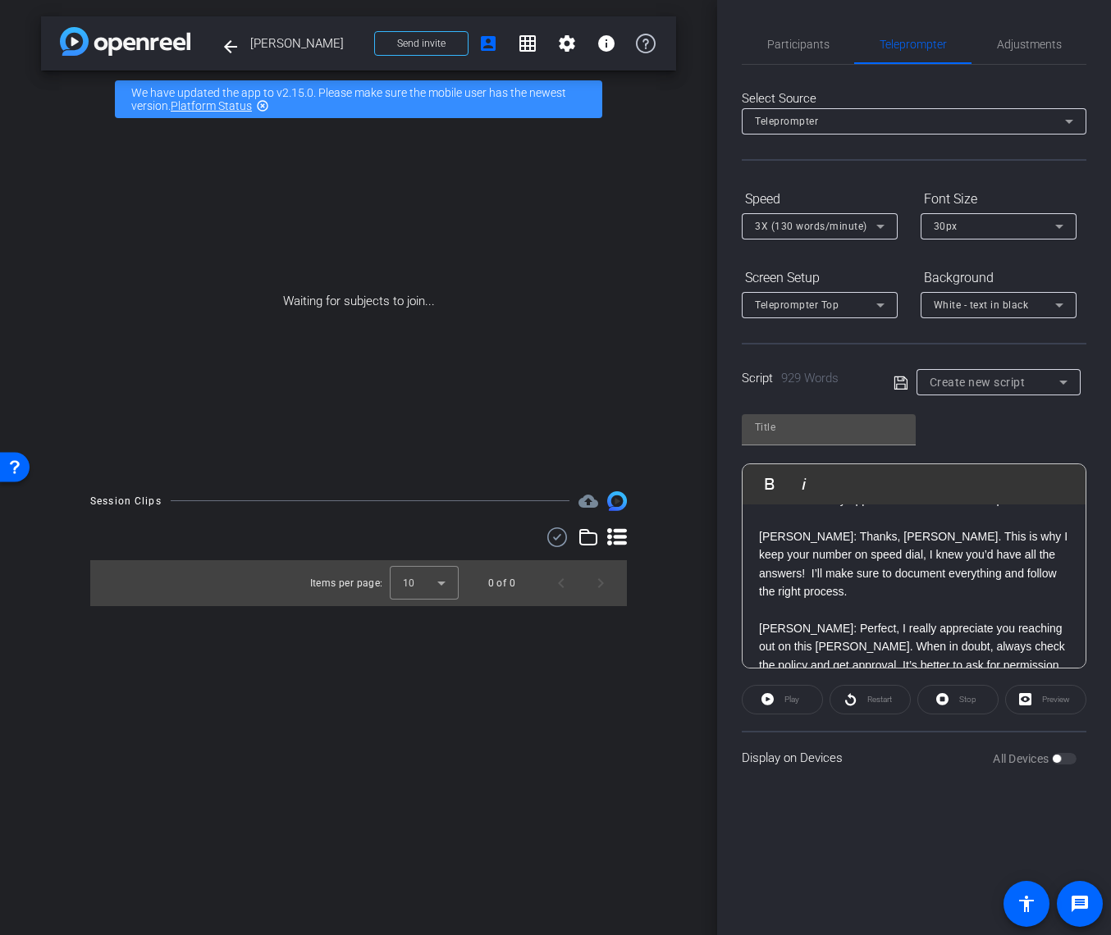
scroll to position [2132, 0]
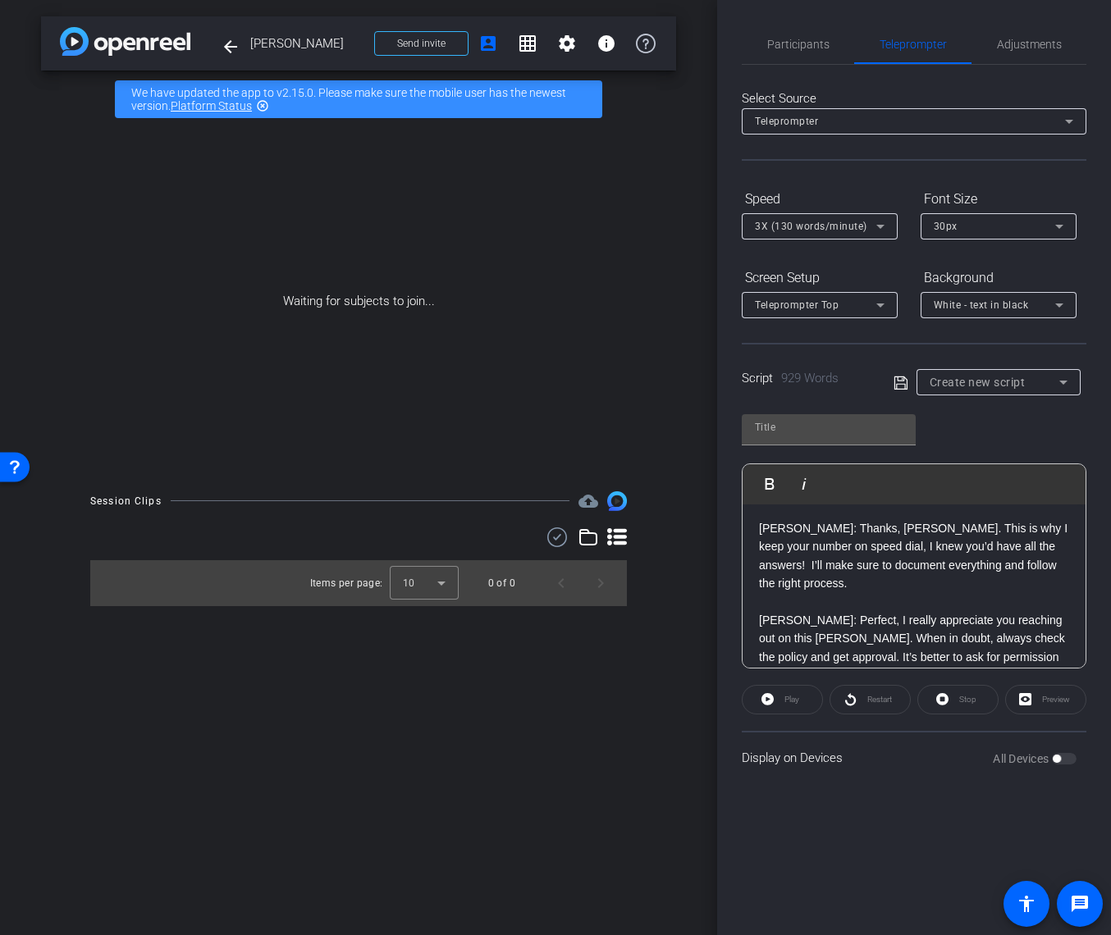
click at [829, 531] on p "[PERSON_NAME]: Thanks, [PERSON_NAME]. This is why I keep your number on speed d…" at bounding box center [914, 556] width 310 height 74
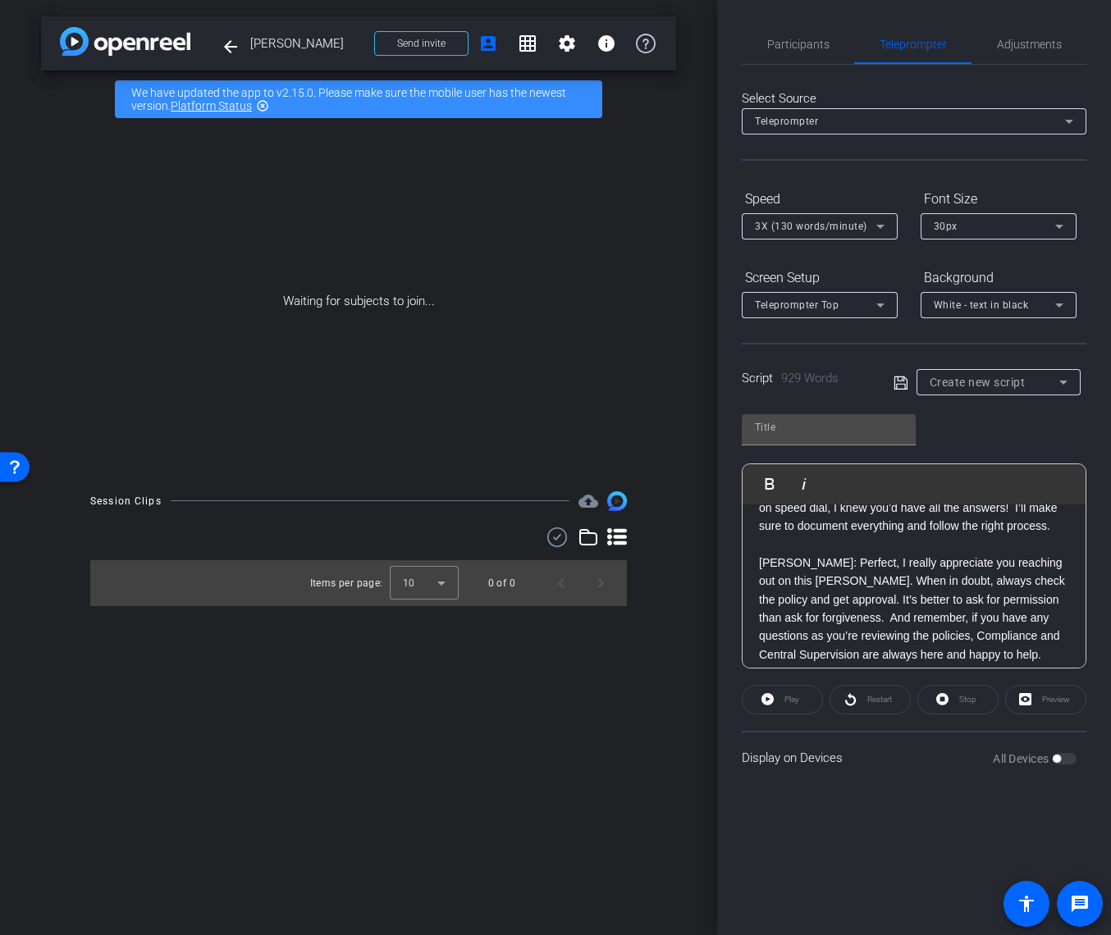
scroll to position [2192, 0]
click at [806, 558] on p "[PERSON_NAME]: Perfect, I really appreciate you reaching out on this [PERSON_NA…" at bounding box center [914, 606] width 310 height 110
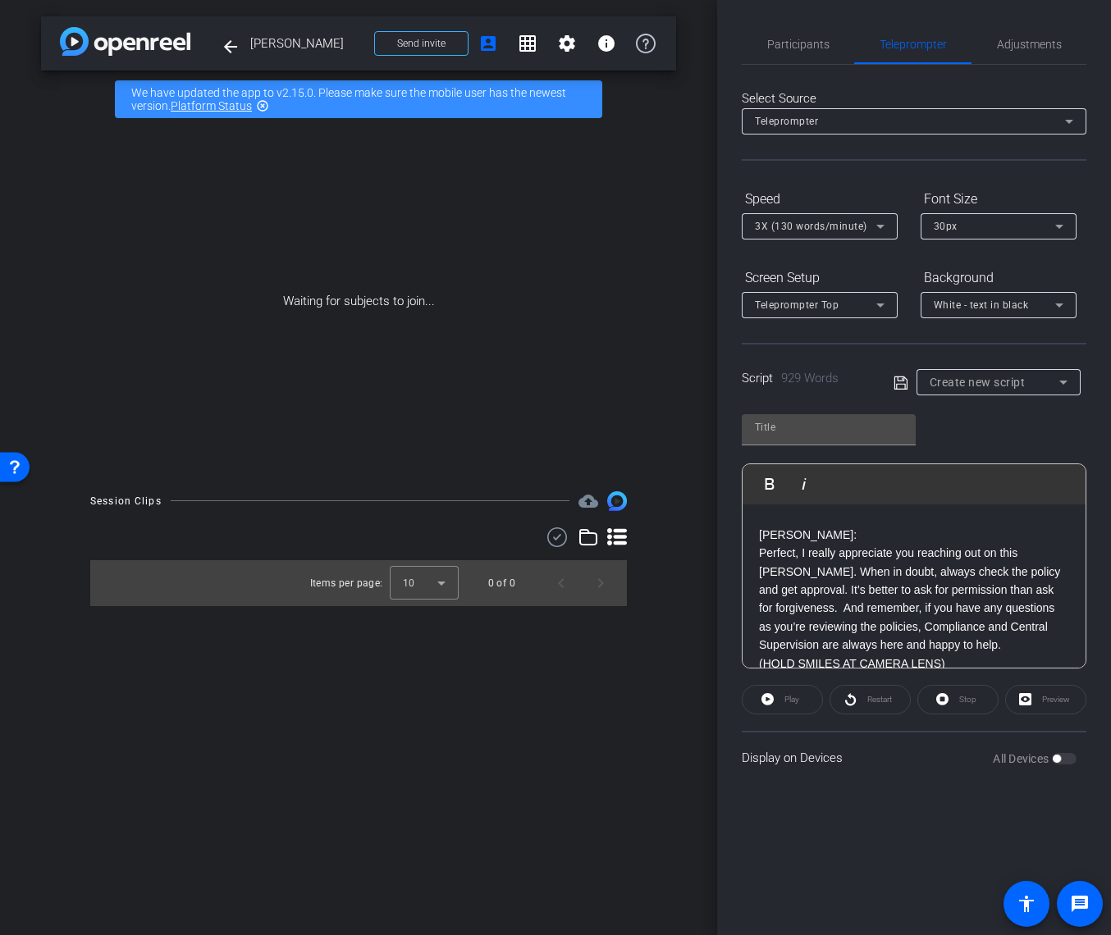
scroll to position [2239, 0]
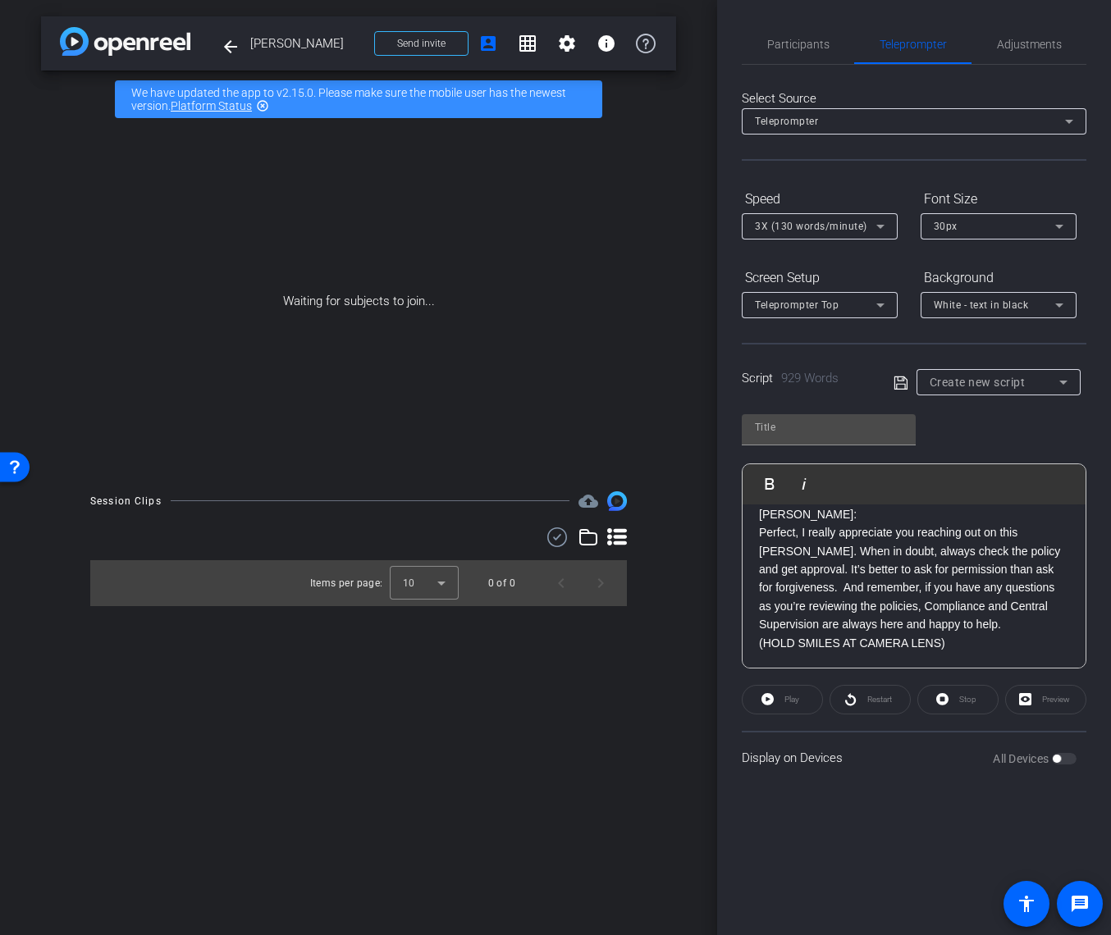
click at [759, 642] on p "(HOLD SMILES AT CAMERA LENS)" at bounding box center [914, 643] width 310 height 18
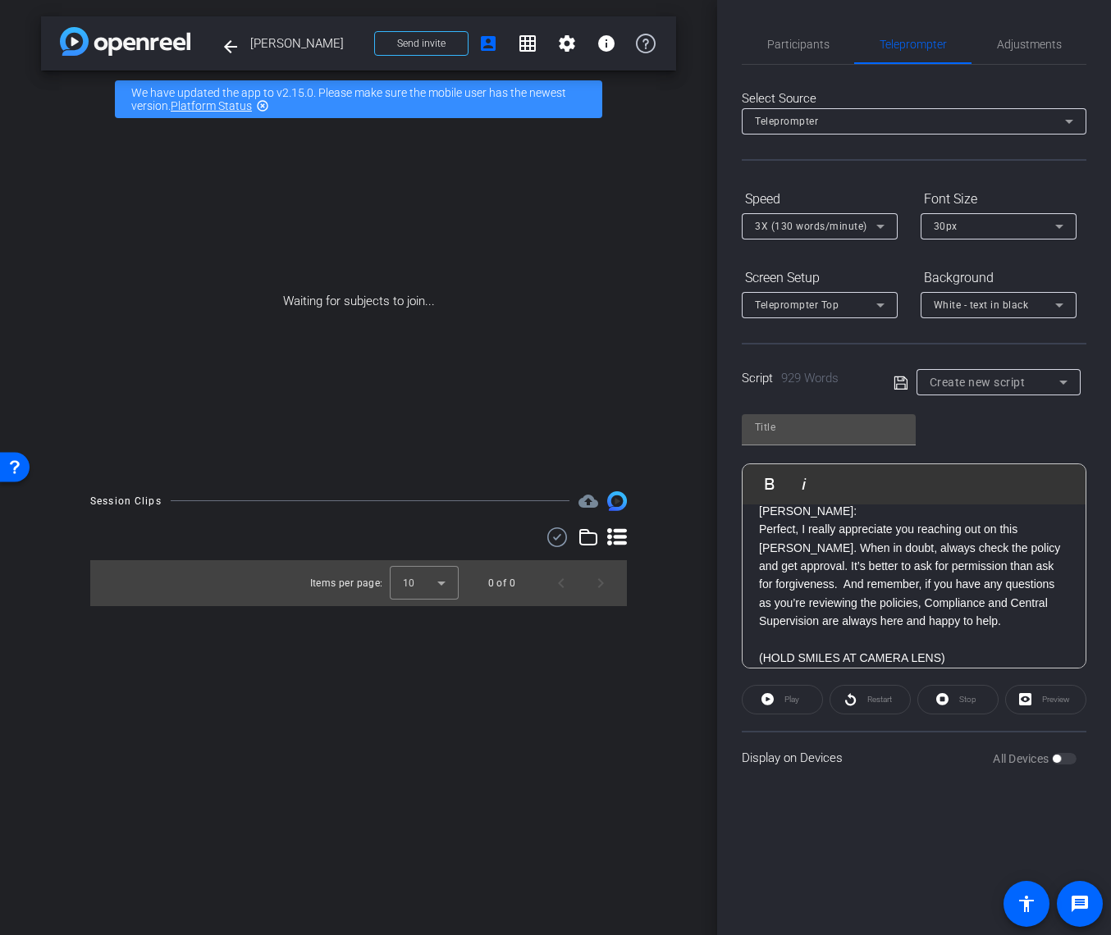
scroll to position [2258, 0]
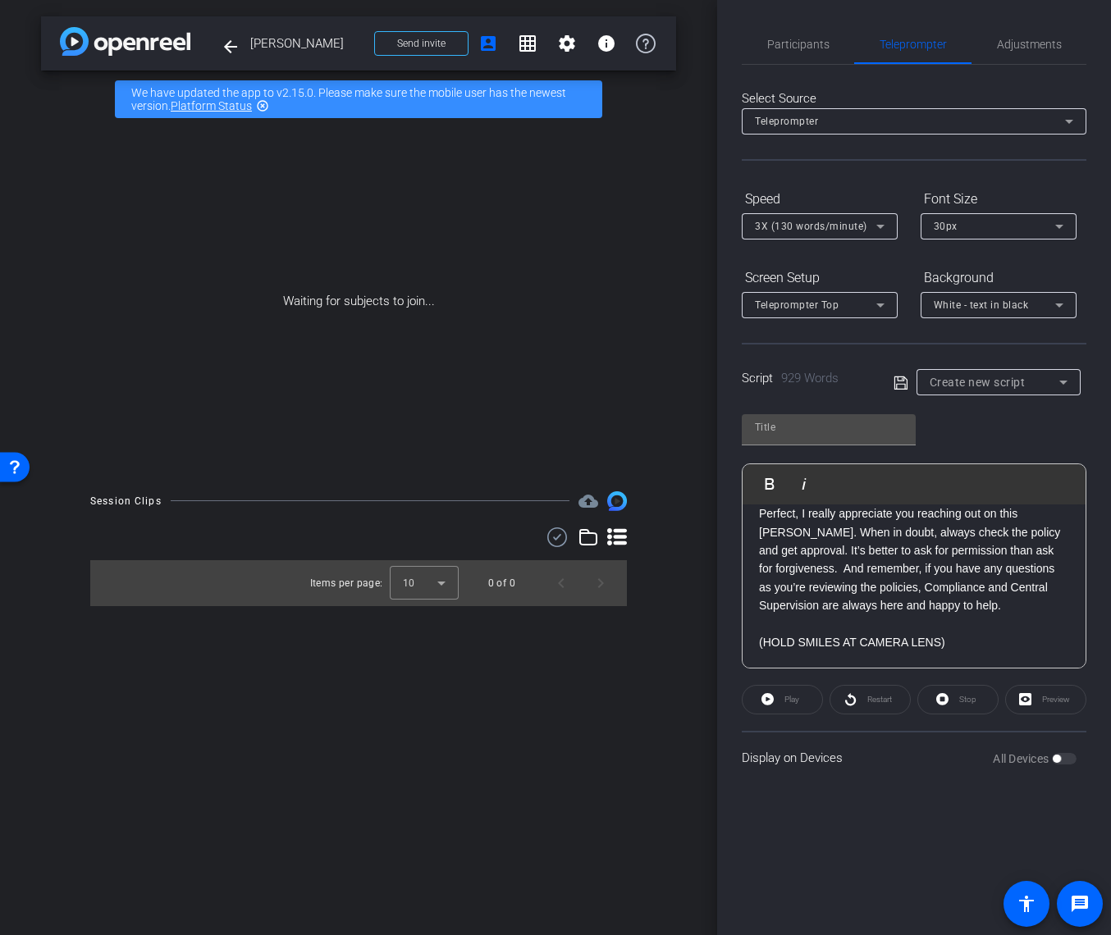
click at [899, 385] on icon at bounding box center [900, 383] width 15 height 20
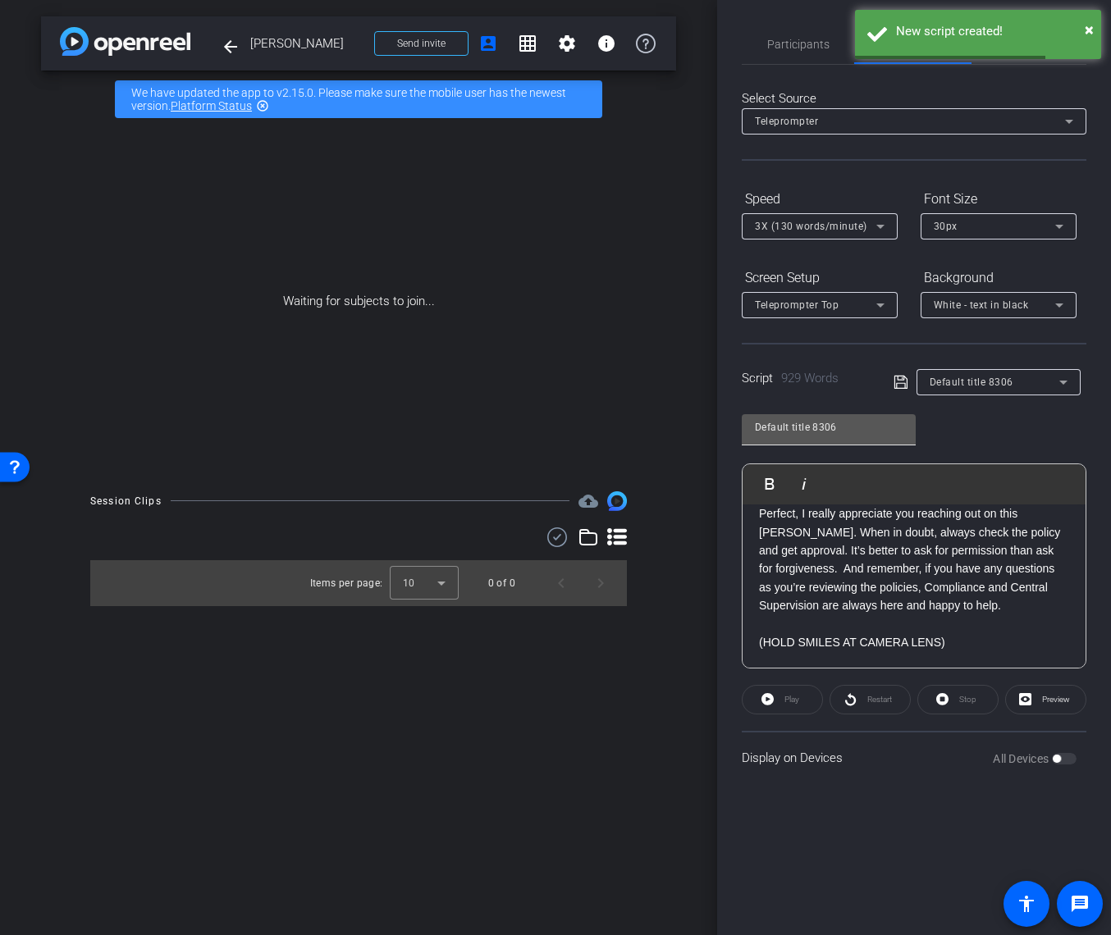
click at [846, 425] on input "Default title 8306" at bounding box center [829, 428] width 148 height 20
drag, startPoint x: 846, startPoint y: 425, endPoint x: 706, endPoint y: 428, distance: 140.3
click at [706, 428] on div "arrow_back [PERSON_NAME] Back to project Send invite account_box grid_on settin…" at bounding box center [555, 467] width 1111 height 935
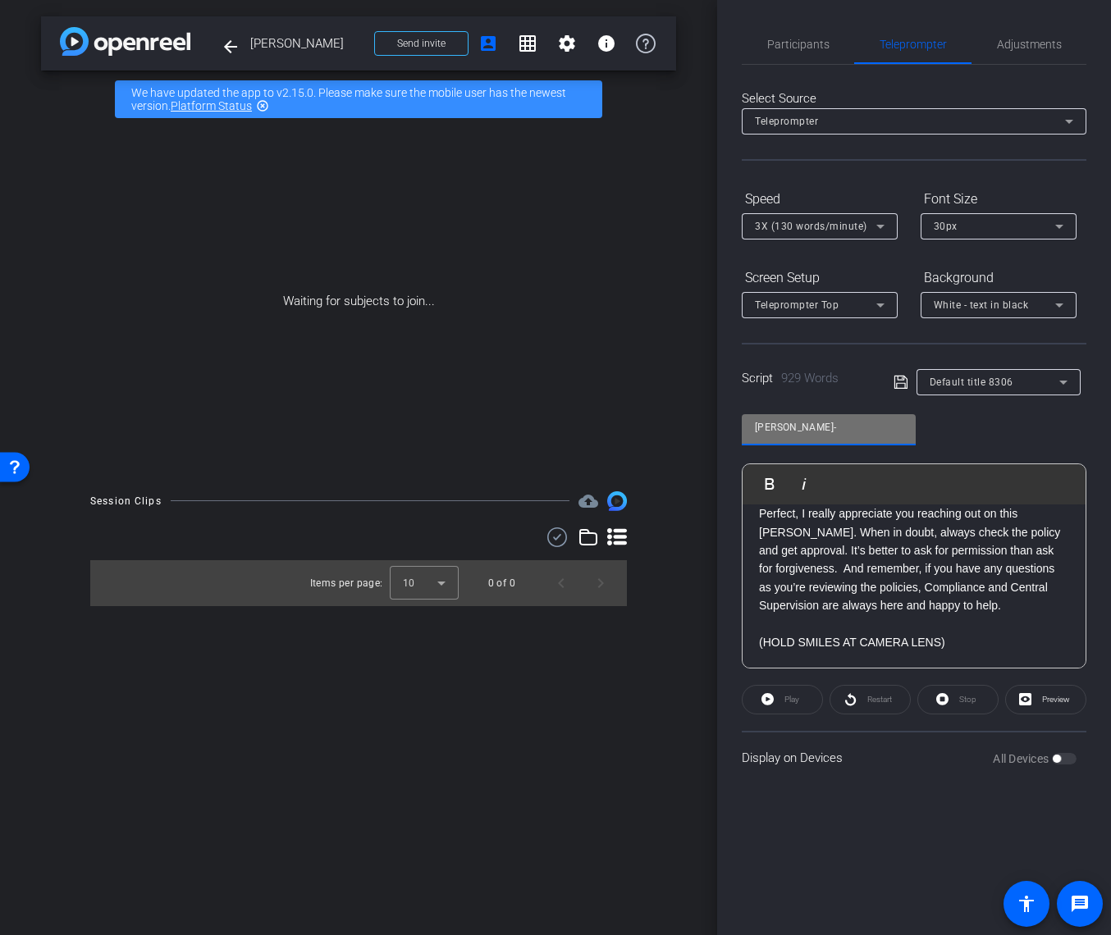
click at [820, 427] on input "[PERSON_NAME]-" at bounding box center [829, 428] width 148 height 20
type input "[PERSON_NAME] Script"
click at [900, 383] on icon at bounding box center [899, 382] width 13 height 13
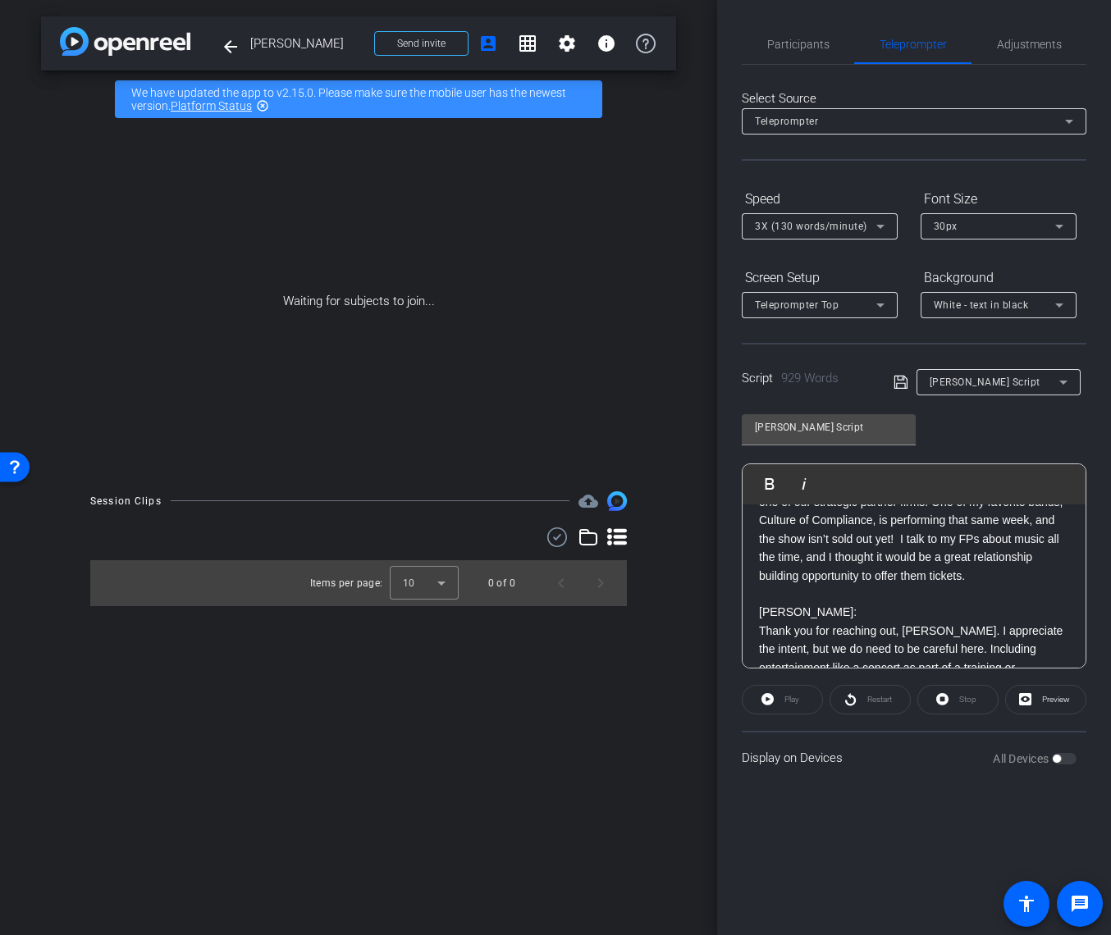
scroll to position [0, 0]
